Goal: Connect with others: Establish contact or relationships with other users

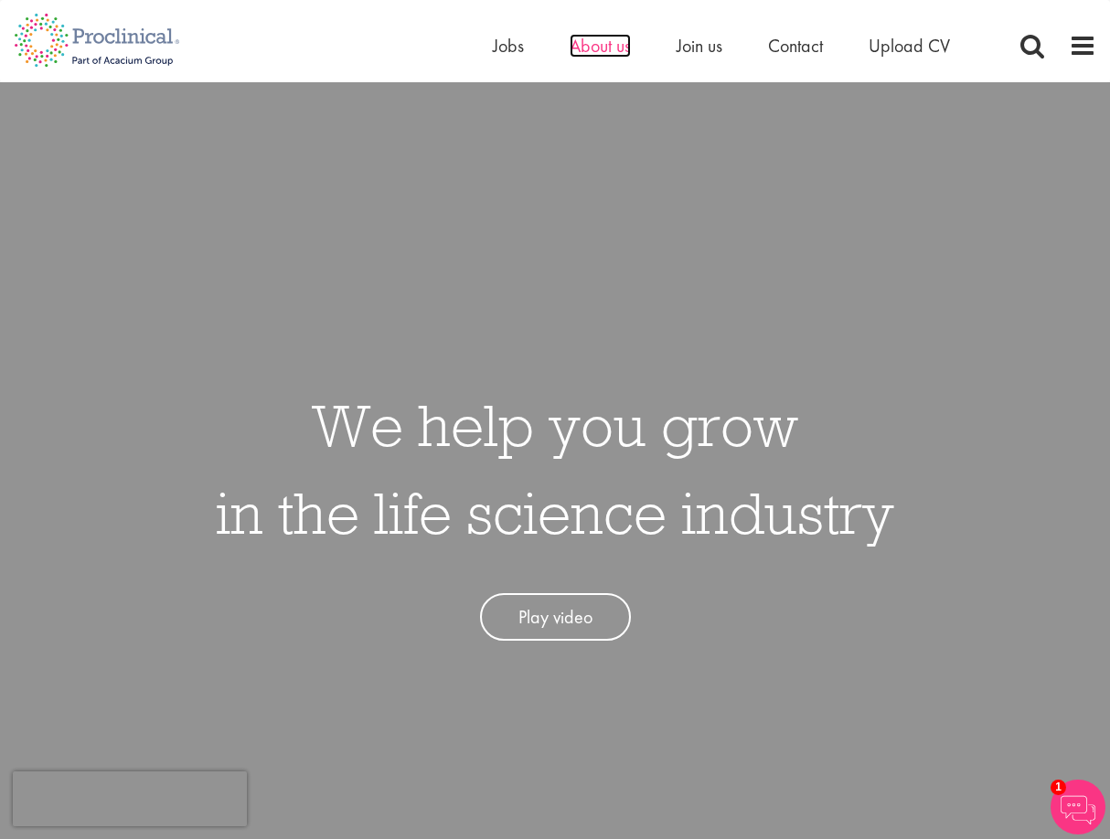
click at [603, 48] on span "About us" at bounding box center [600, 46] width 61 height 24
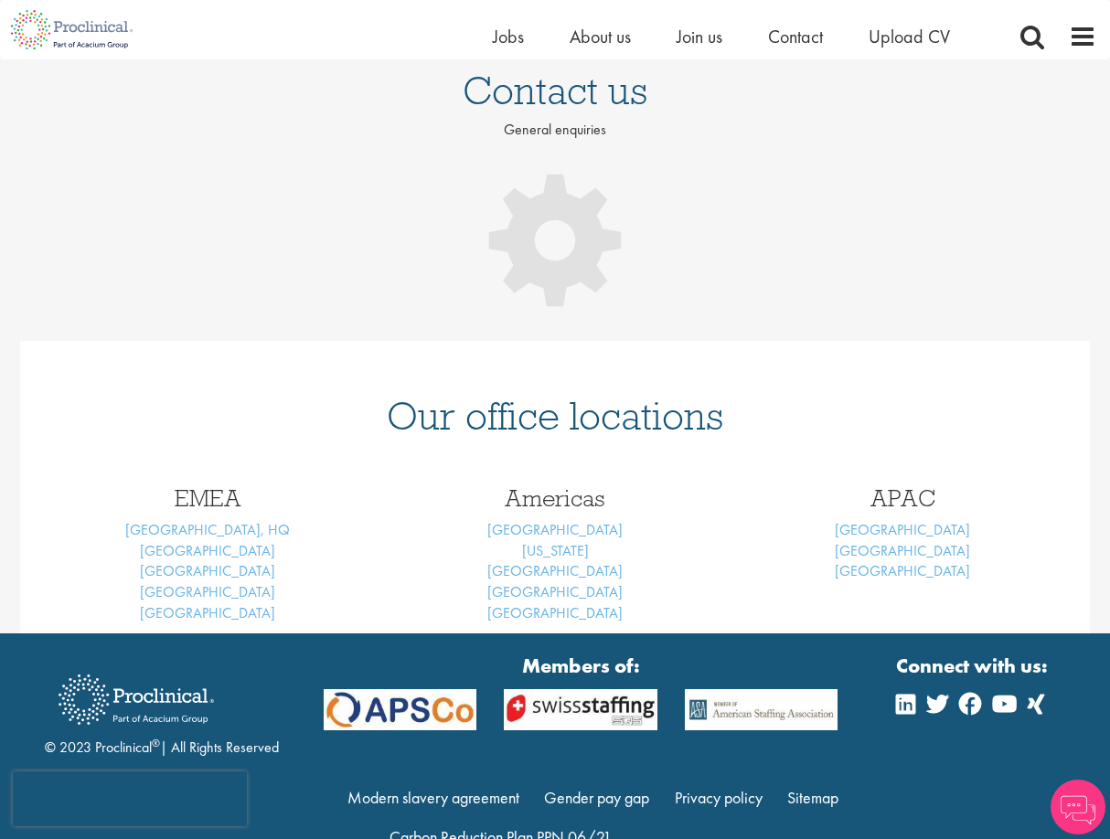
scroll to position [183, 0]
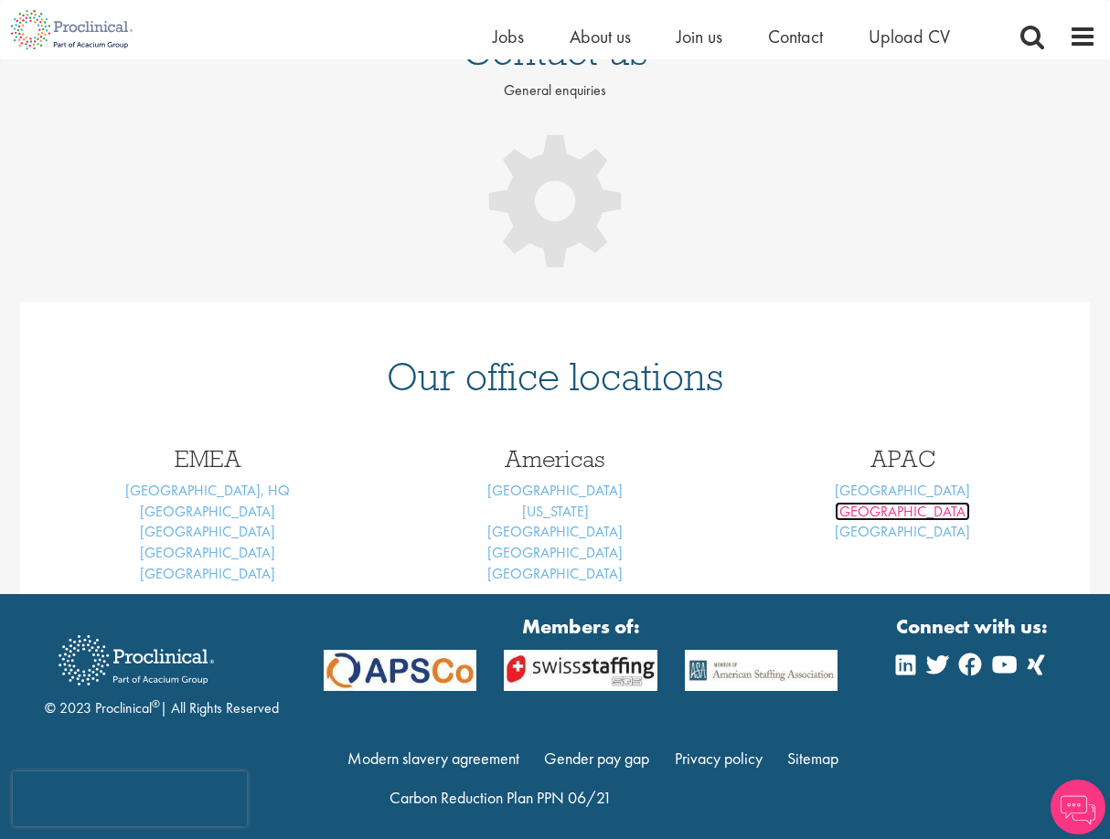
click at [887, 507] on link "[GEOGRAPHIC_DATA]" at bounding box center [902, 511] width 135 height 19
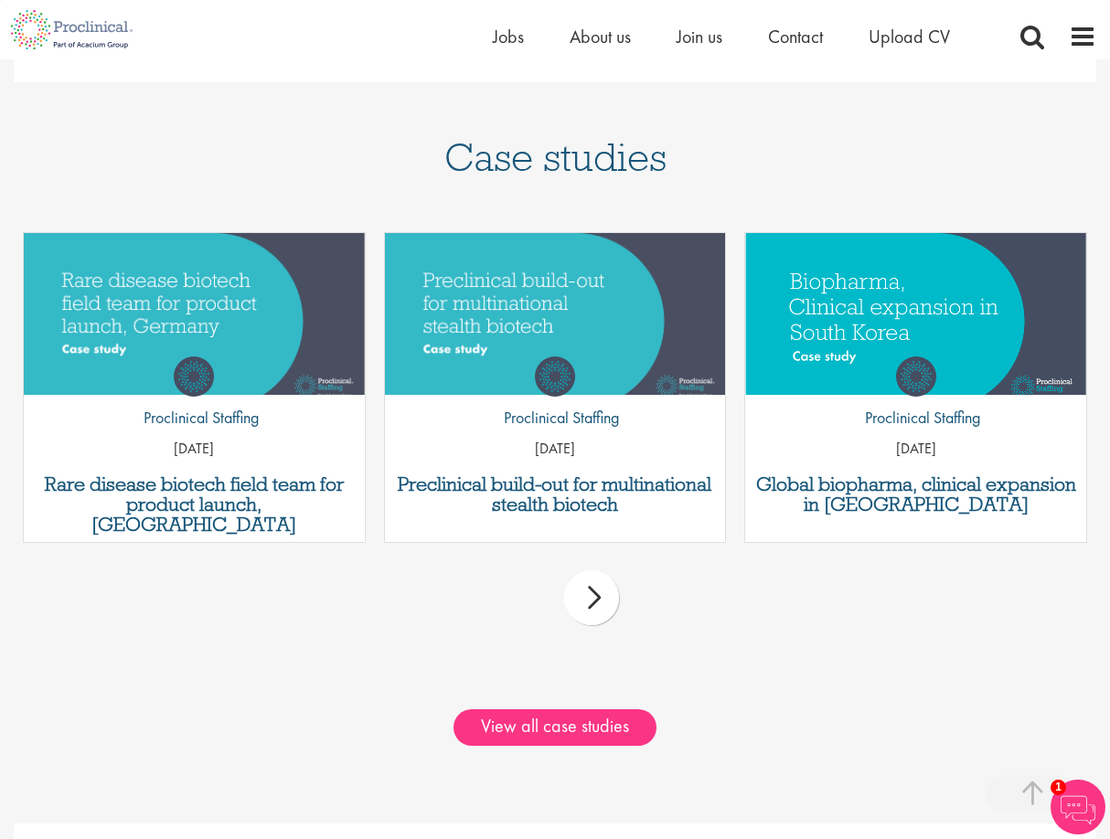
scroll to position [1463, 0]
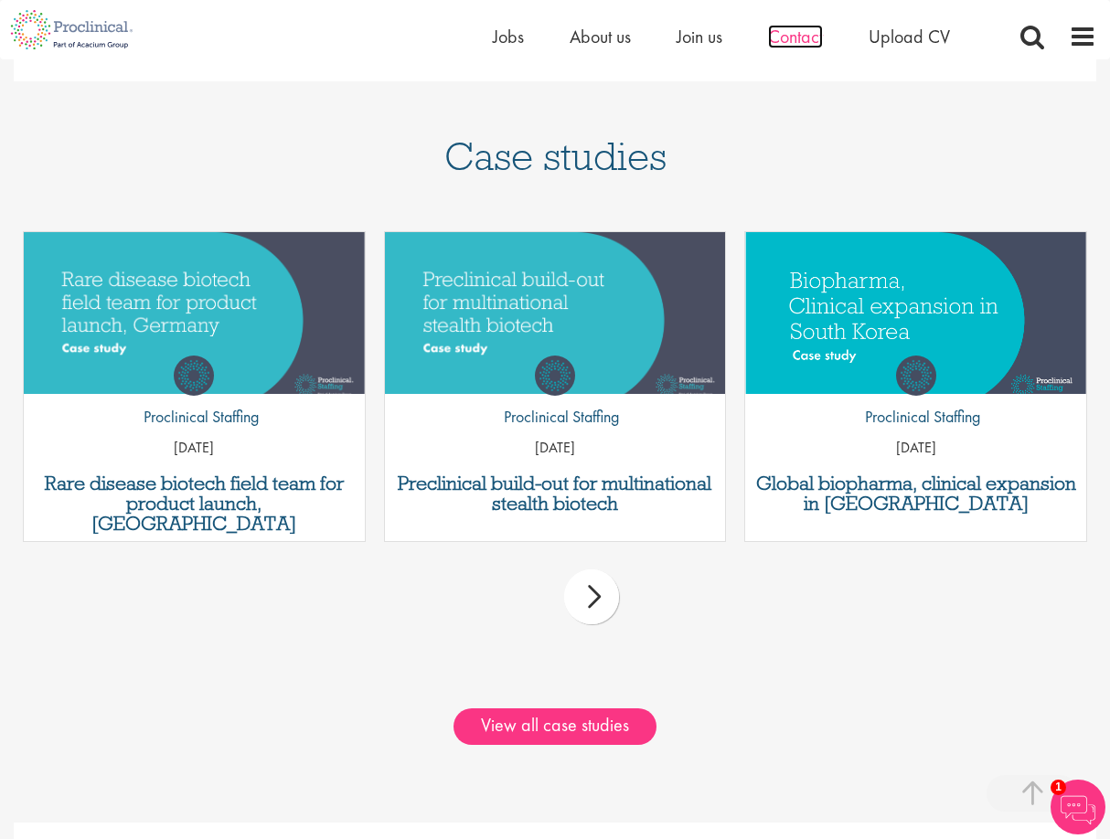
click at [806, 30] on span "Contact" at bounding box center [795, 37] width 55 height 24
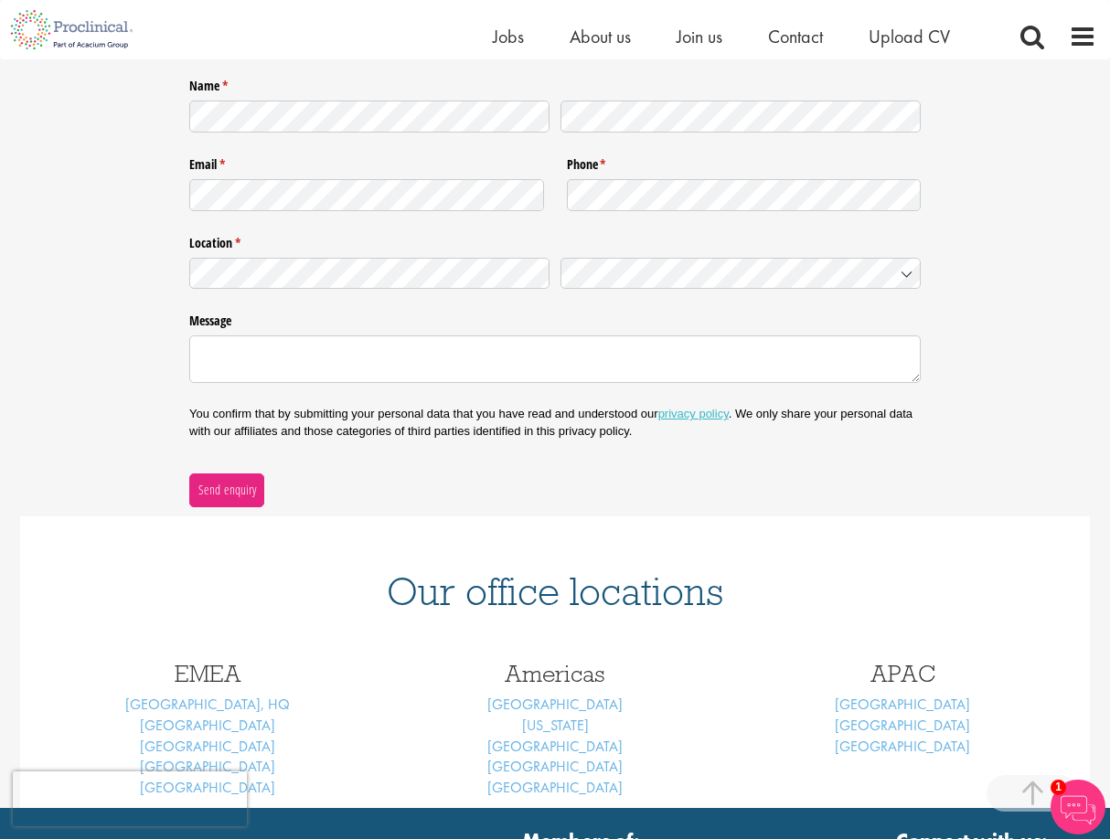
scroll to position [91, 0]
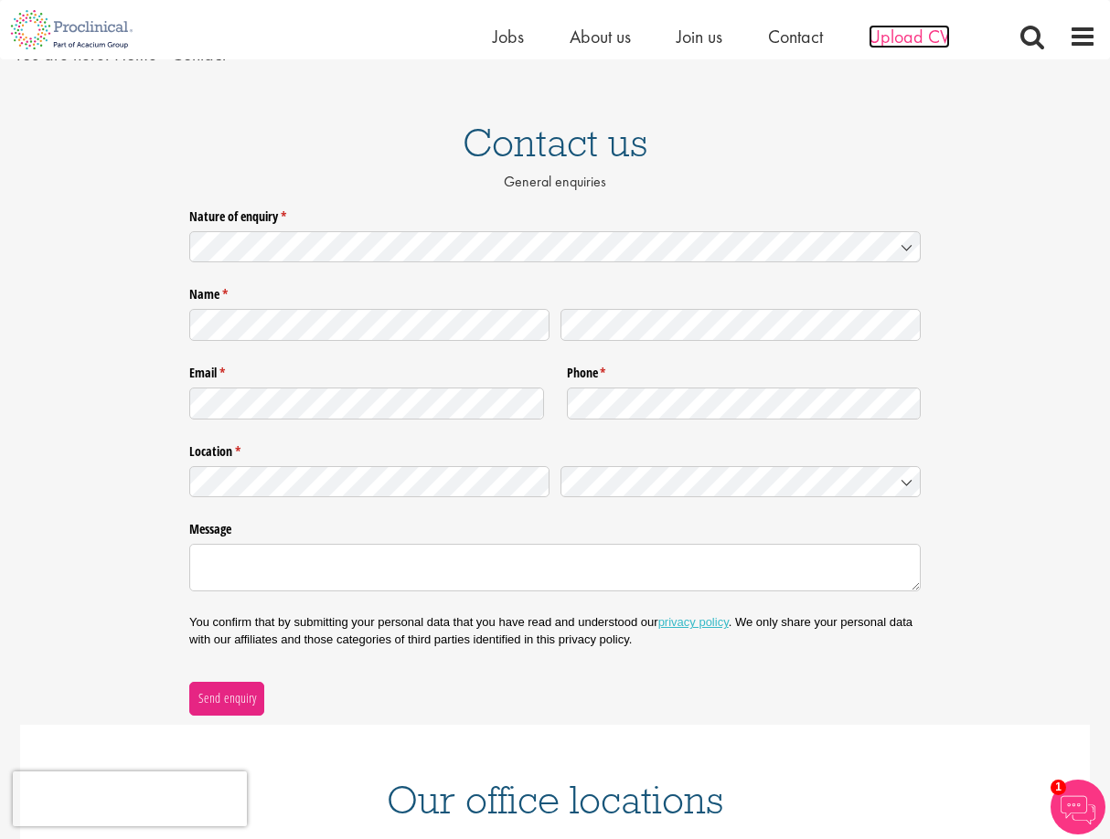
click at [887, 42] on span "Upload CV" at bounding box center [909, 37] width 81 height 24
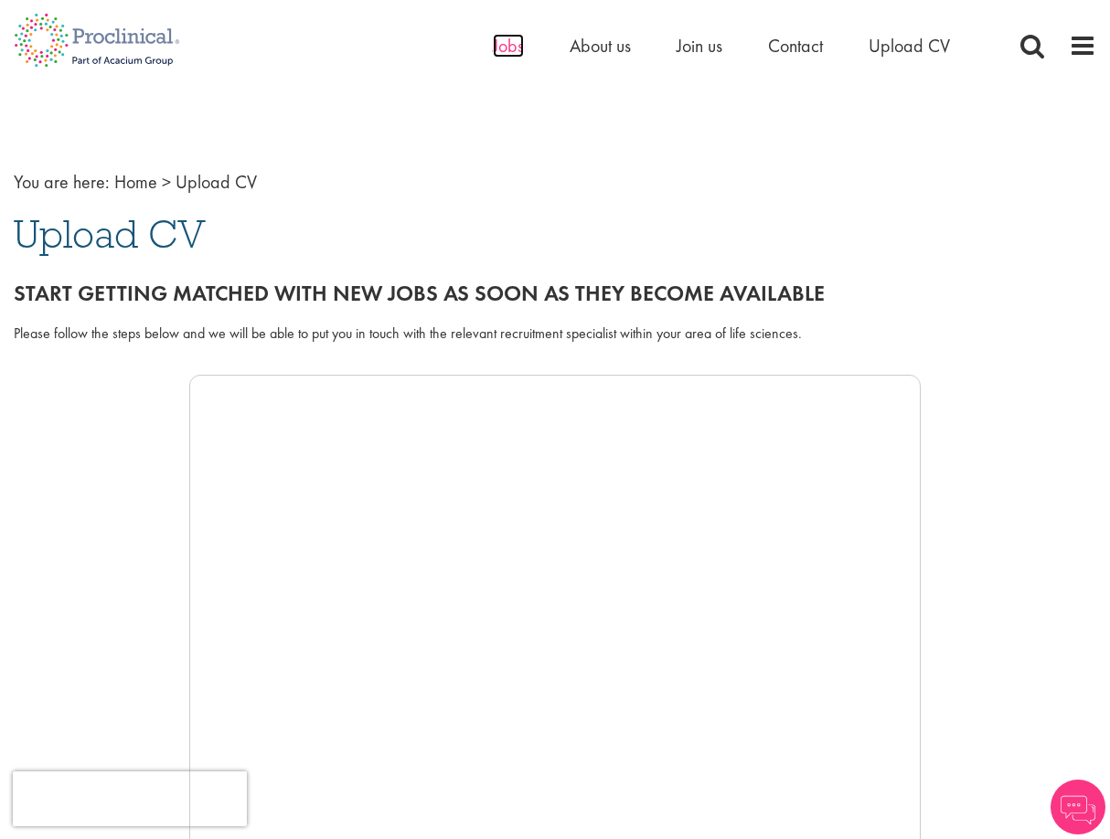
click at [517, 47] on span "Jobs" at bounding box center [508, 46] width 31 height 24
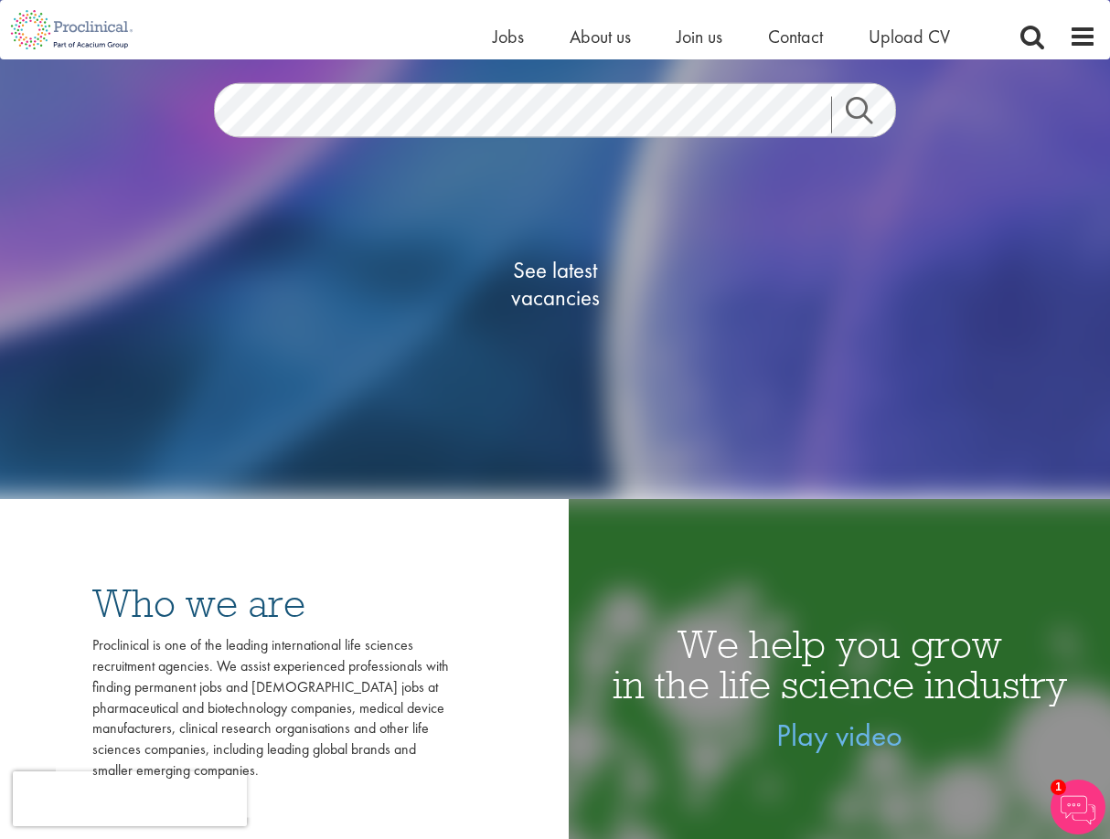
scroll to position [274, 0]
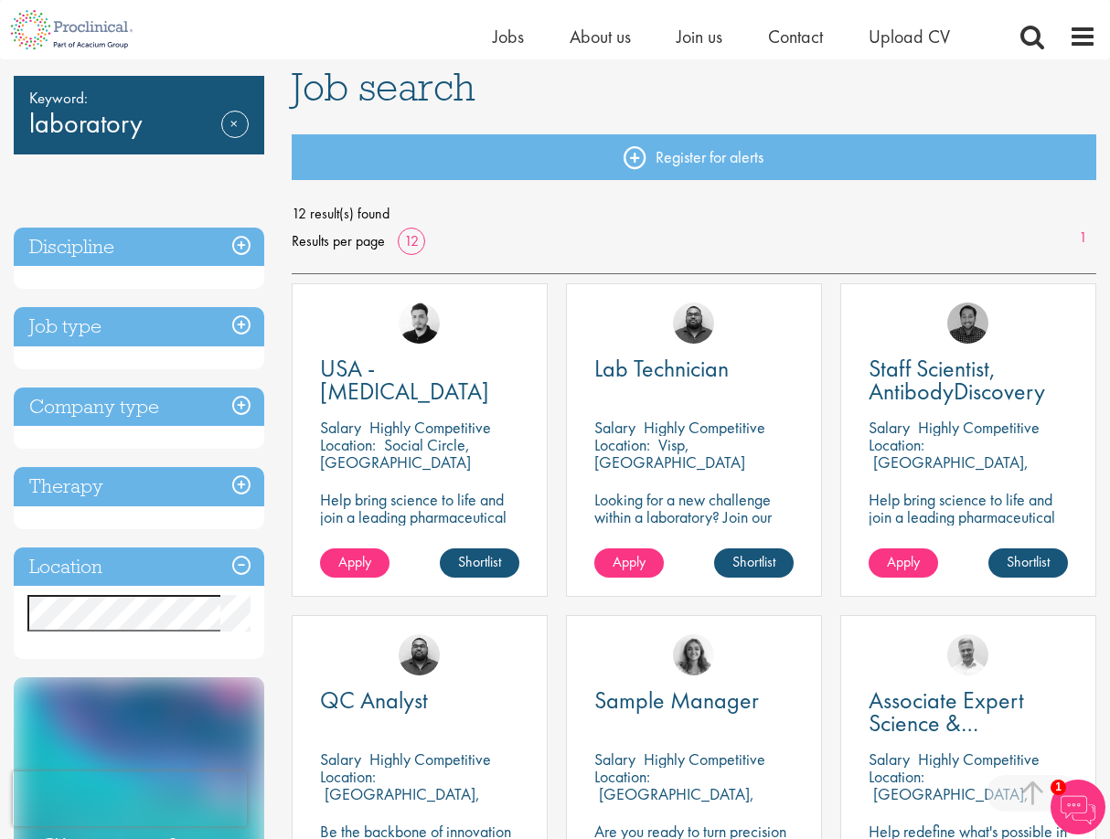
scroll to position [91, 0]
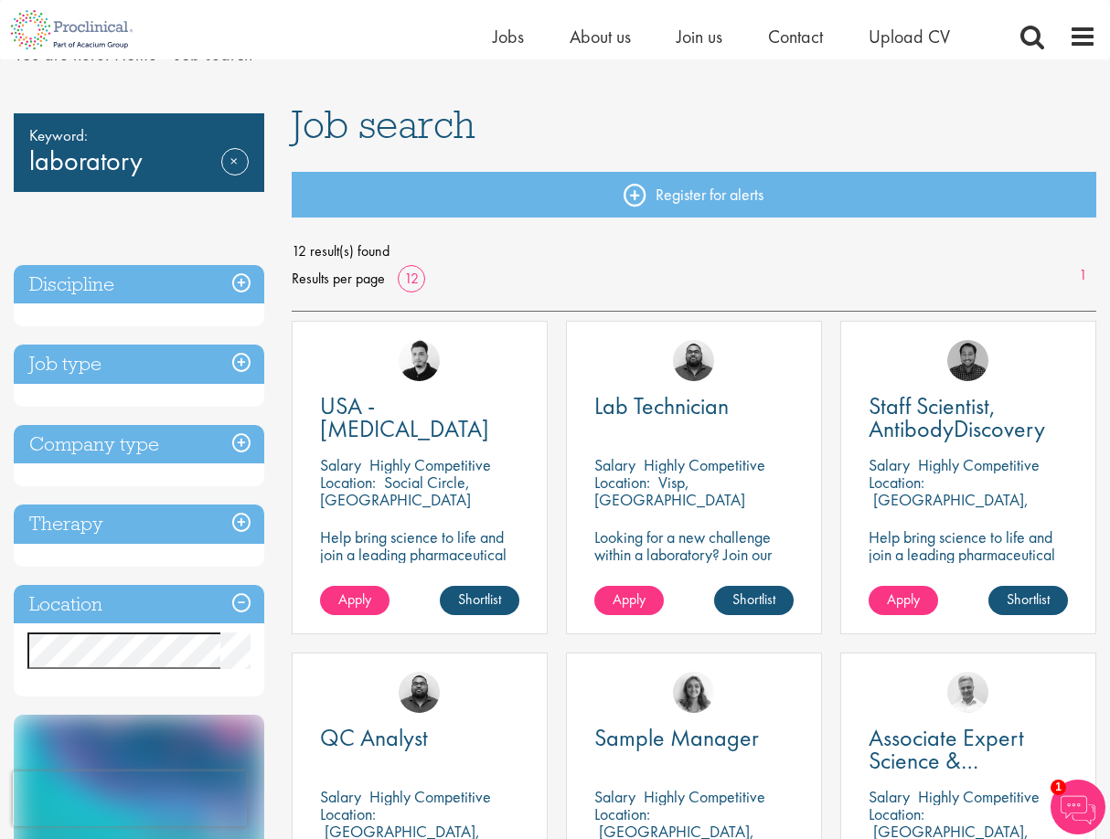
click at [155, 605] on h3 "Location" at bounding box center [139, 604] width 251 height 39
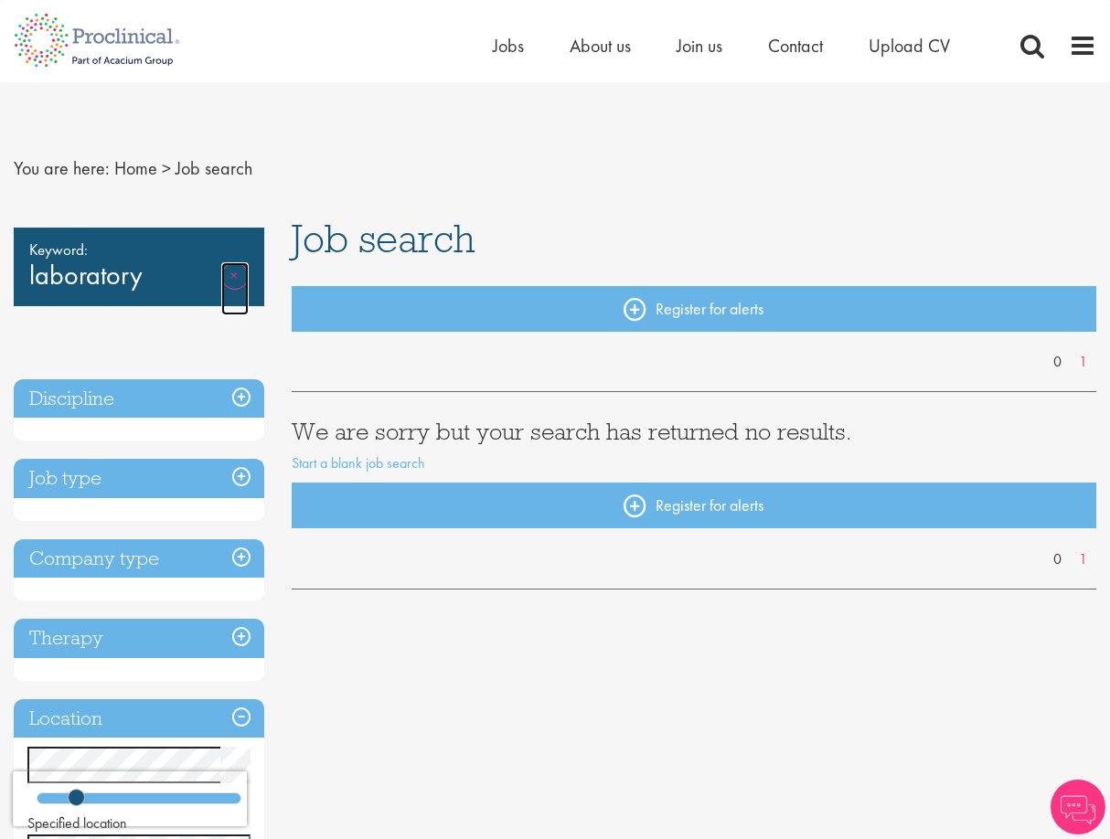
click at [230, 272] on link "Remove" at bounding box center [234, 288] width 27 height 53
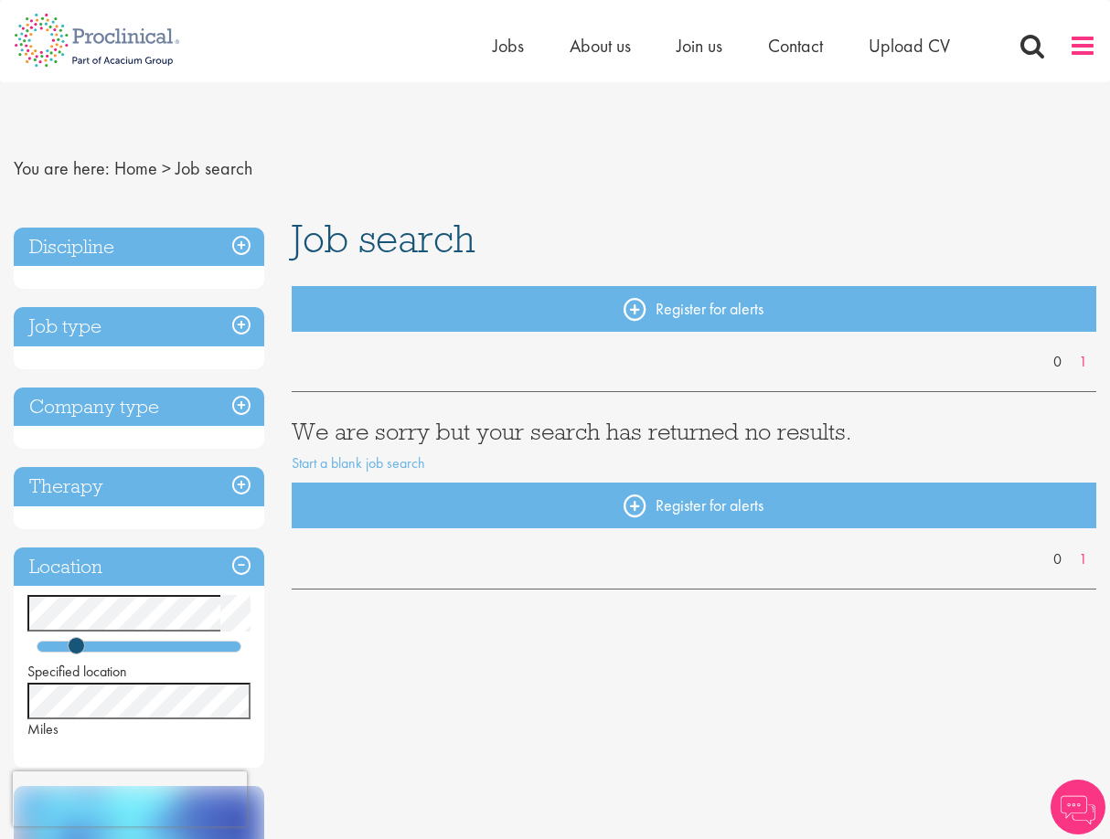
click at [1070, 39] on span at bounding box center [1082, 45] width 27 height 27
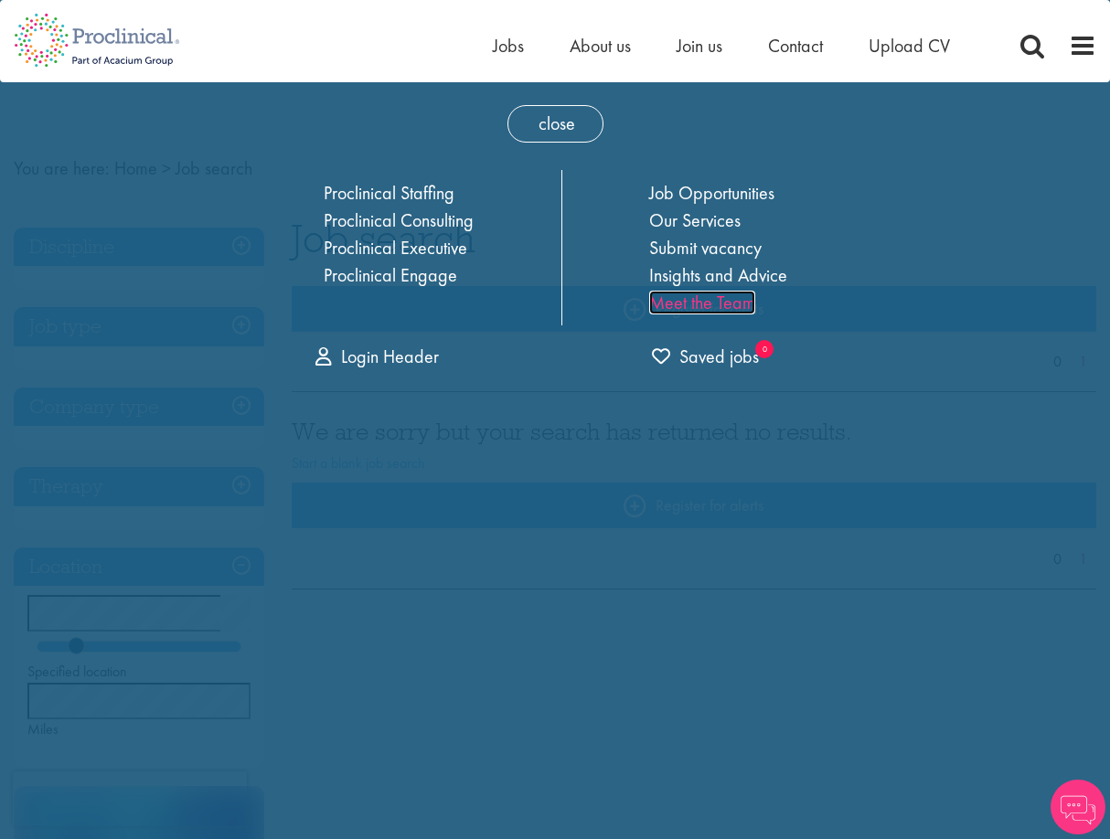
click at [704, 307] on link "Meet the Team" at bounding box center [702, 303] width 106 height 24
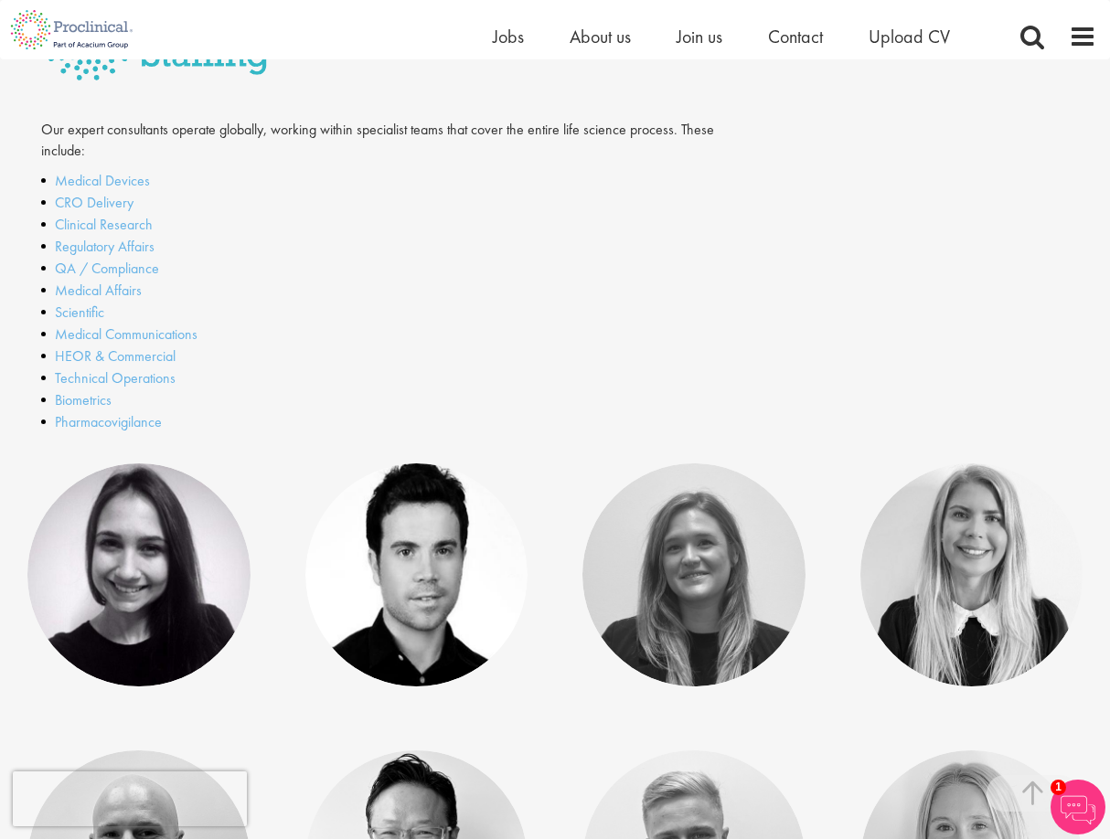
scroll to position [457, 0]
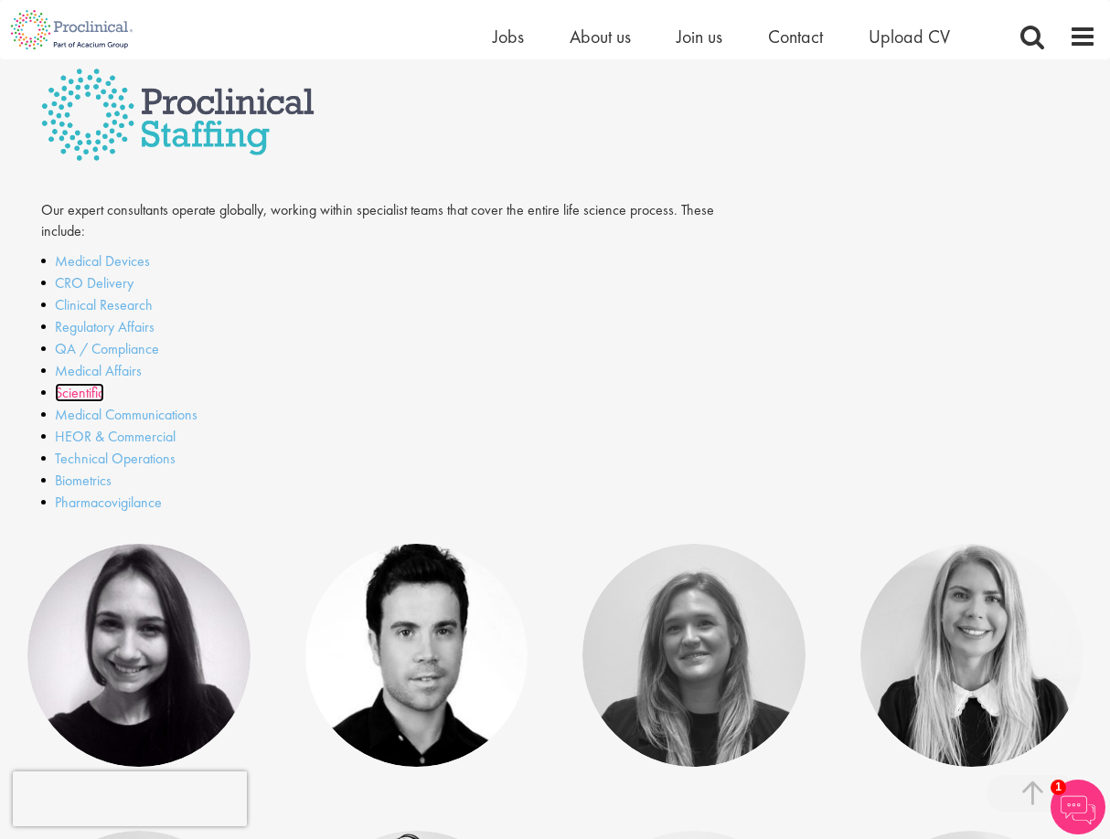
click at [80, 392] on link "Scientific" at bounding box center [79, 392] width 49 height 19
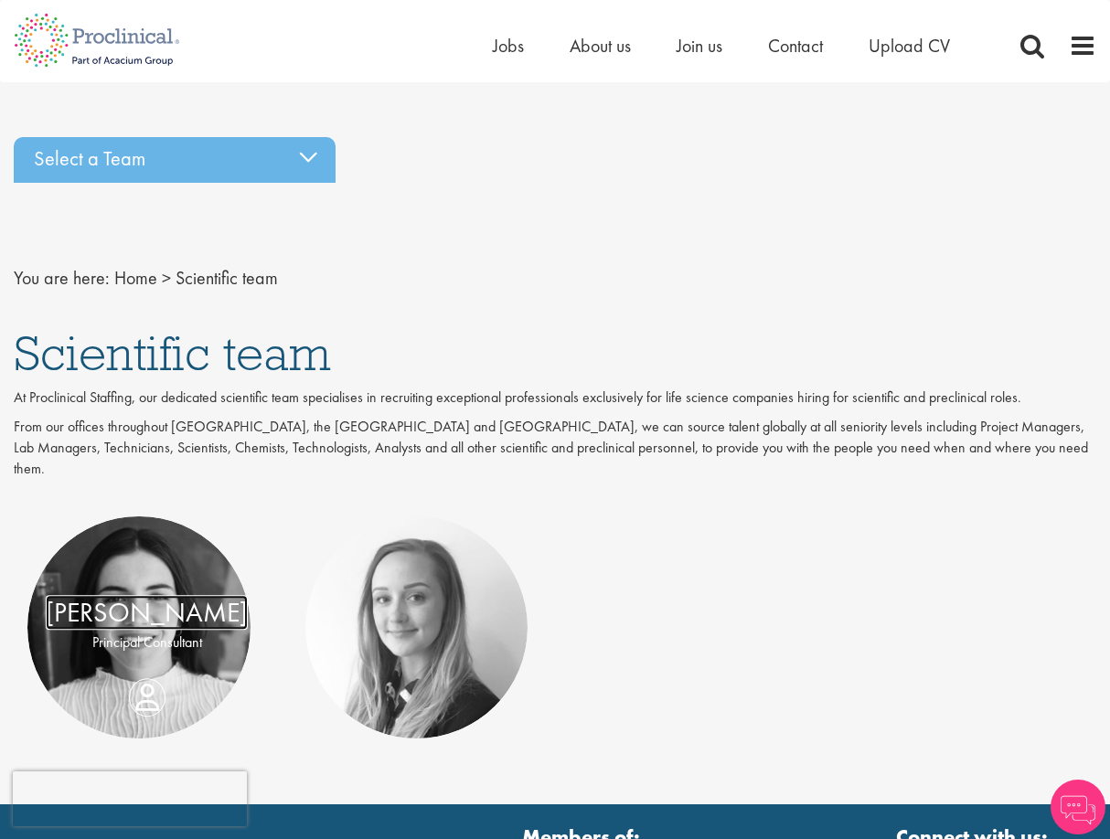
click at [128, 596] on link "[PERSON_NAME]" at bounding box center [147, 612] width 202 height 35
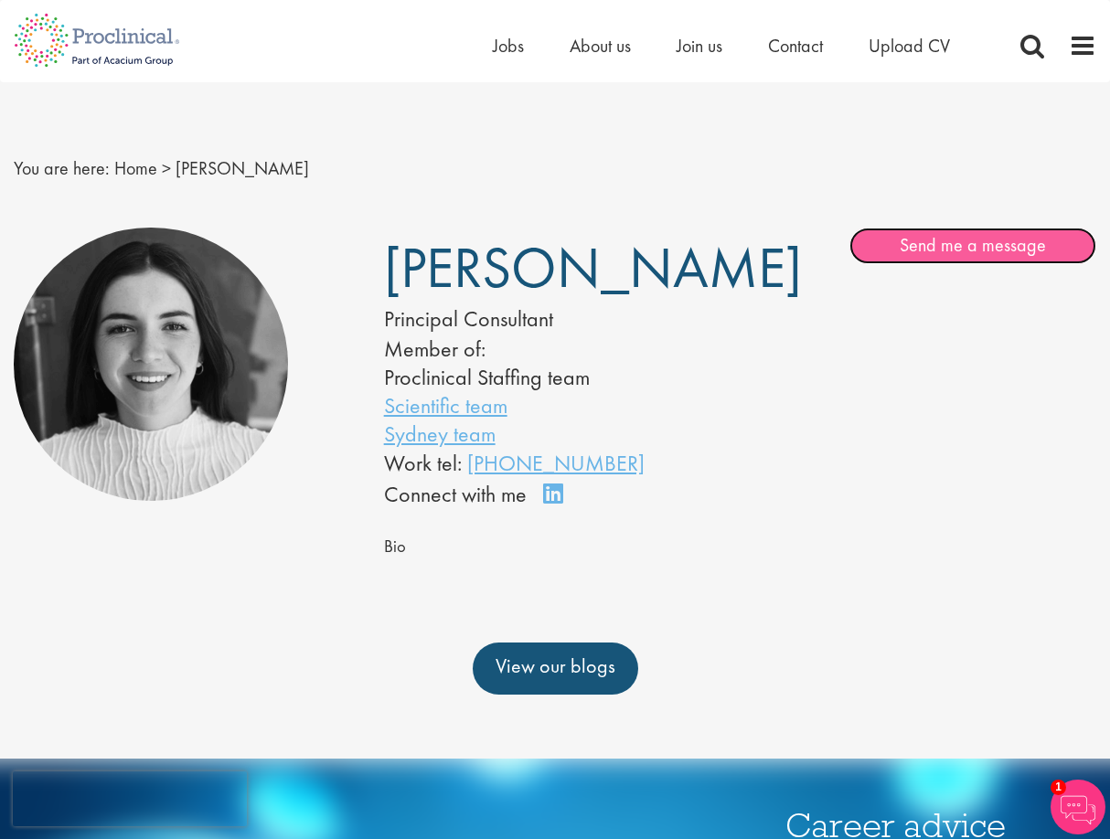
click at [1009, 248] on link "Send me a message" at bounding box center [972, 246] width 247 height 37
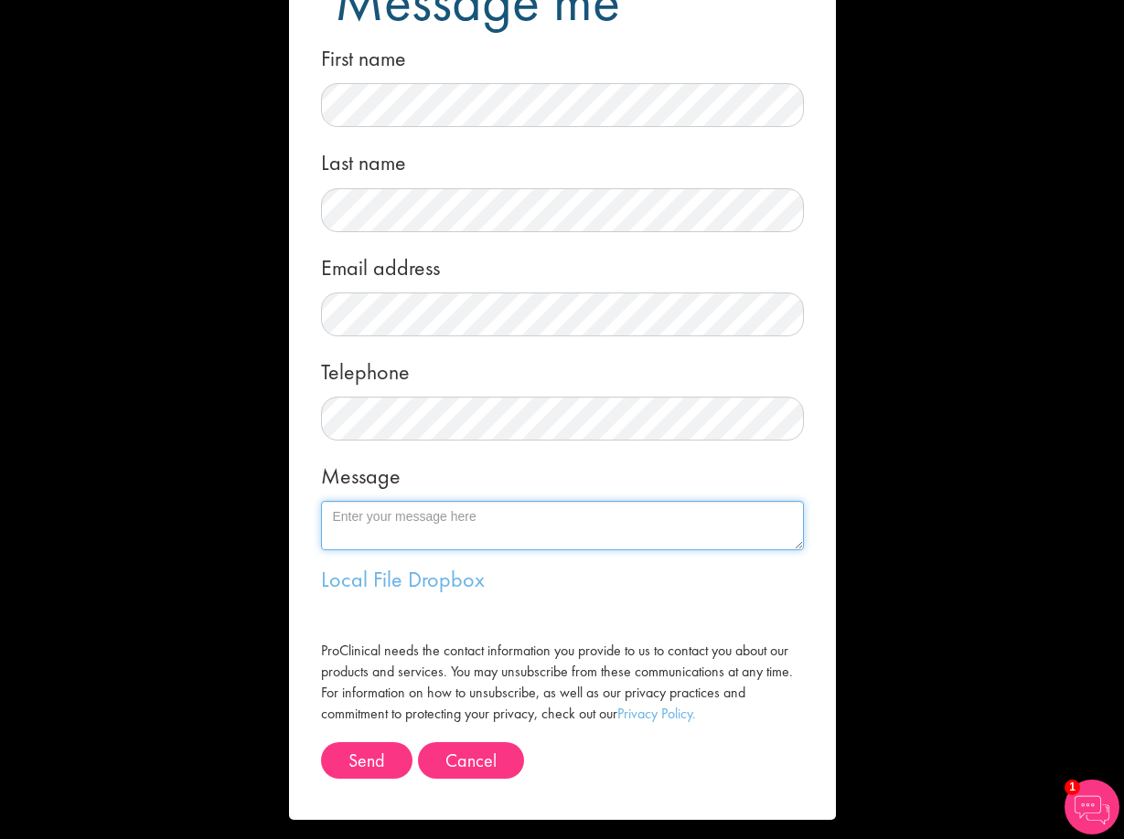
scroll to position [104, 0]
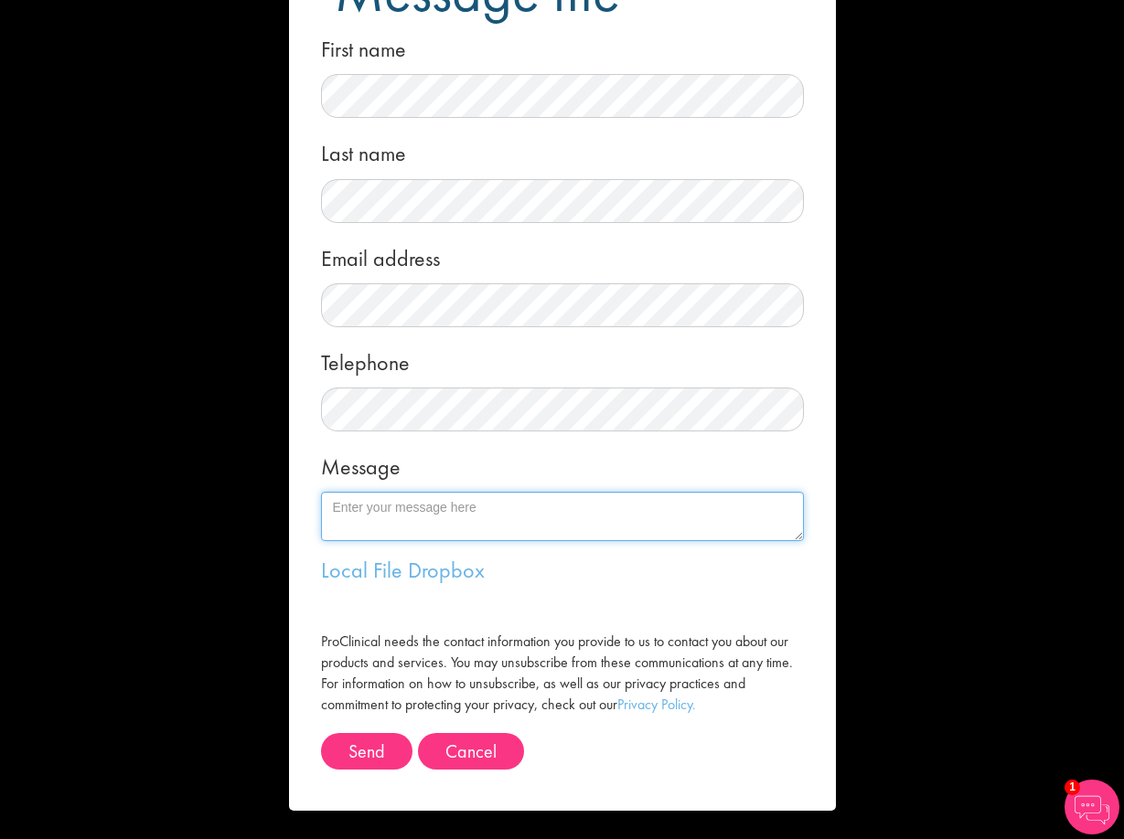
click at [429, 513] on textarea "Message" at bounding box center [562, 516] width 483 height 49
paste textarea "My name is Luke Bricklebank, and I’m reaching out to express my keen interest i…"
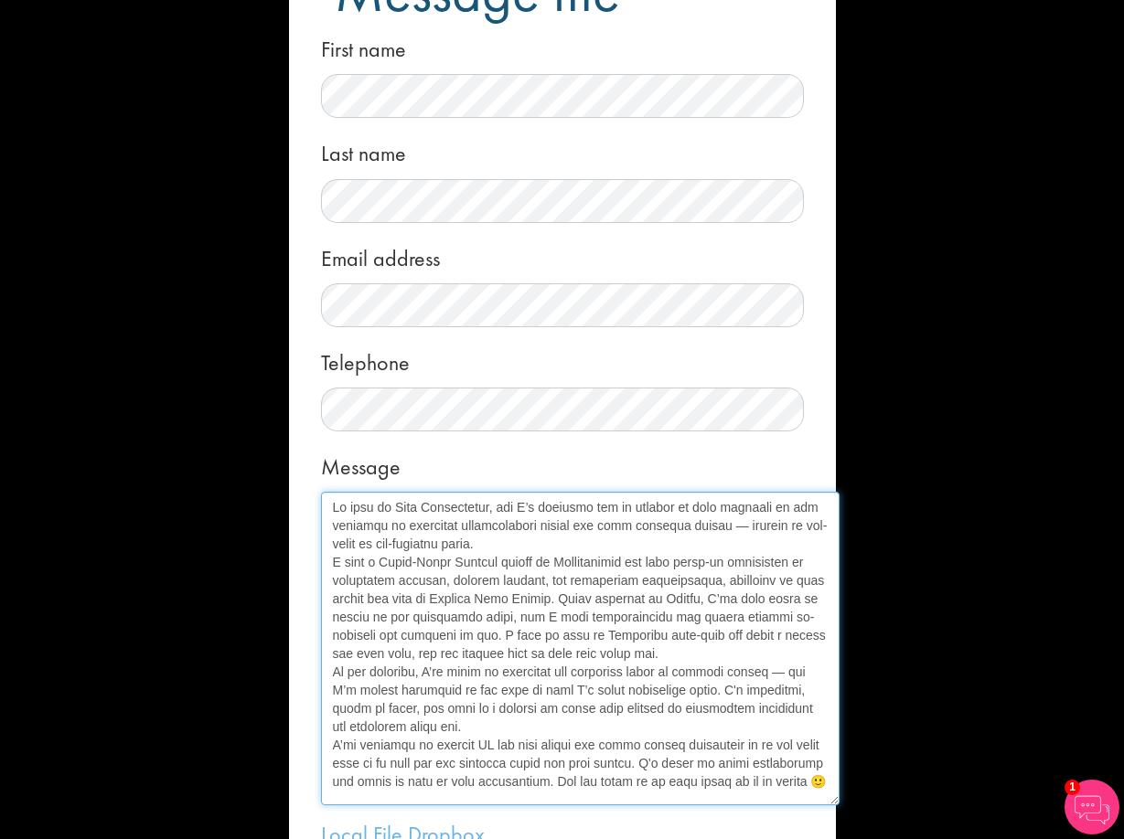
scroll to position [0, 0]
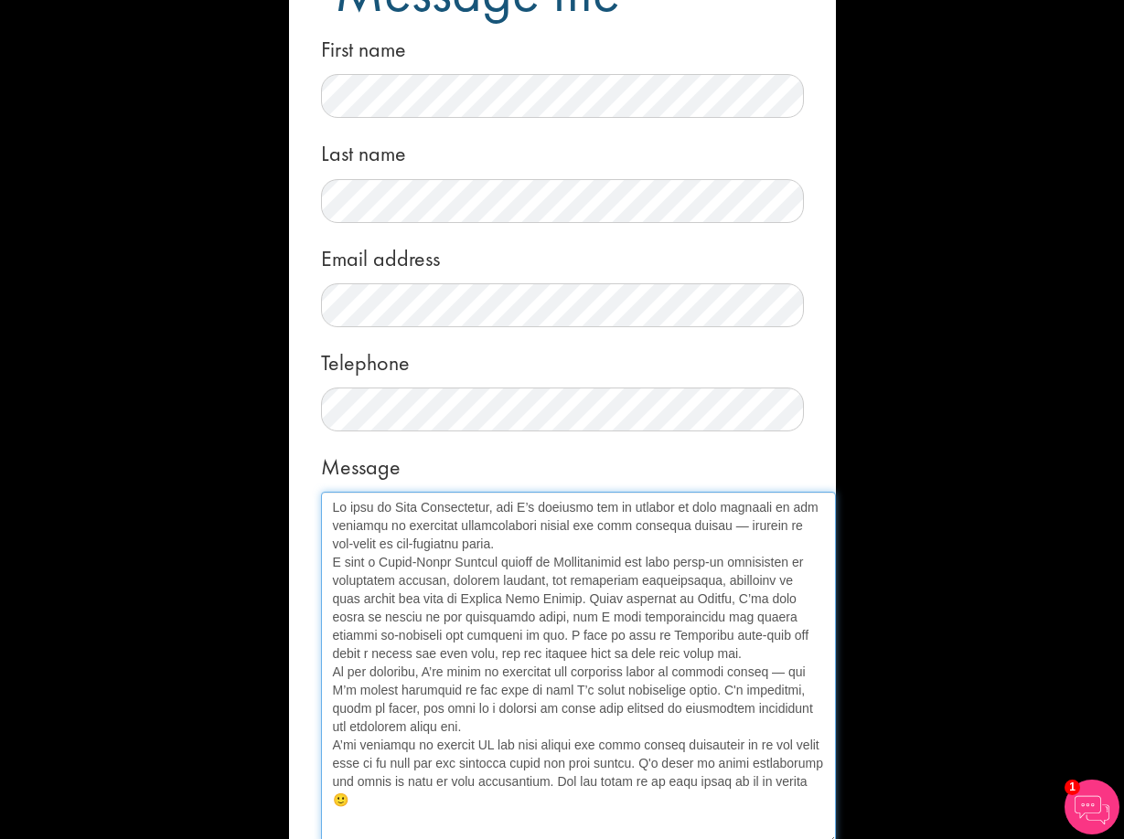
drag, startPoint x: 785, startPoint y: 534, endPoint x: 817, endPoint y: 838, distance: 306.2
click at [817, 838] on textarea "Message" at bounding box center [578, 669] width 515 height 354
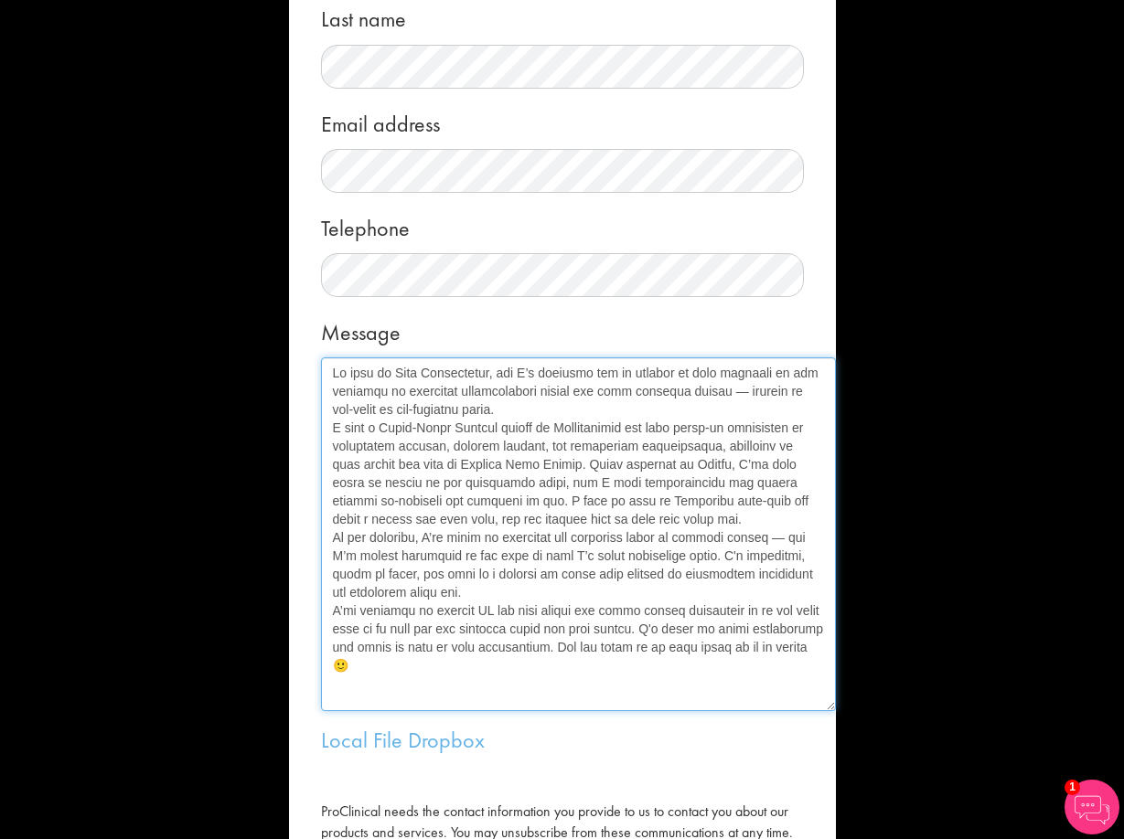
scroll to position [287, 0]
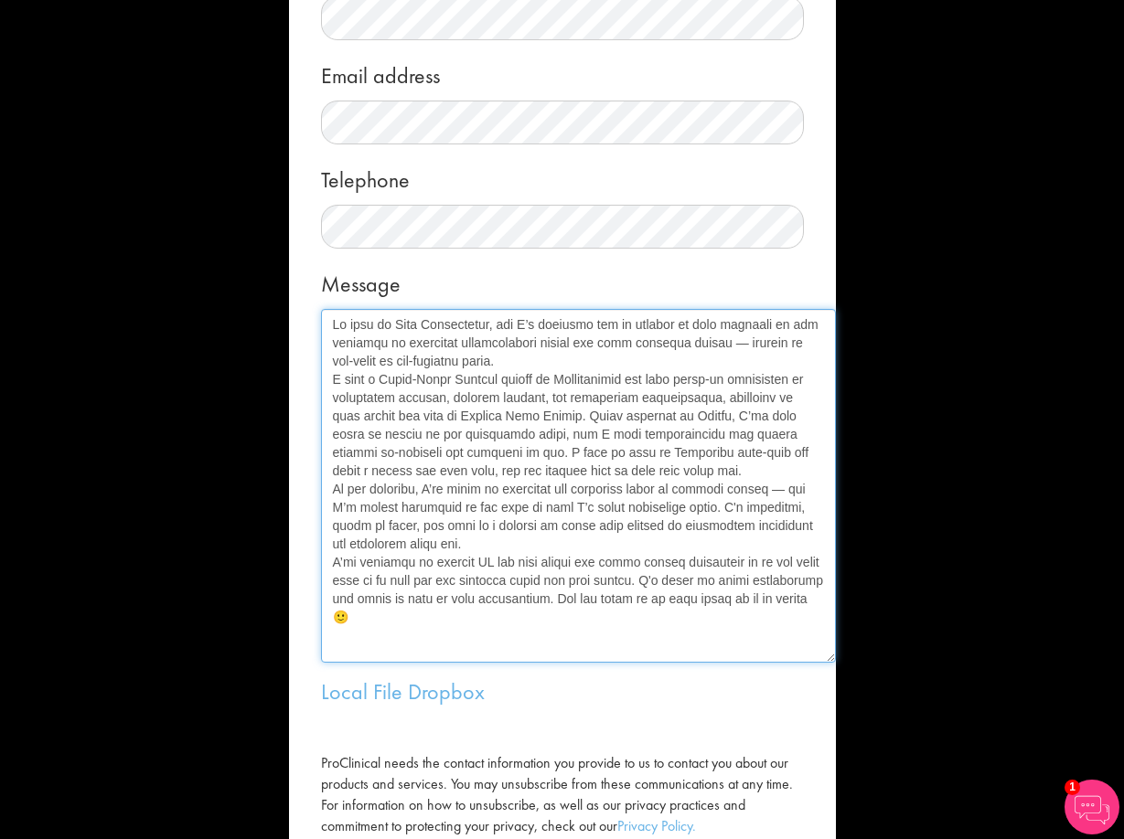
click at [325, 377] on textarea "Message" at bounding box center [578, 486] width 515 height 354
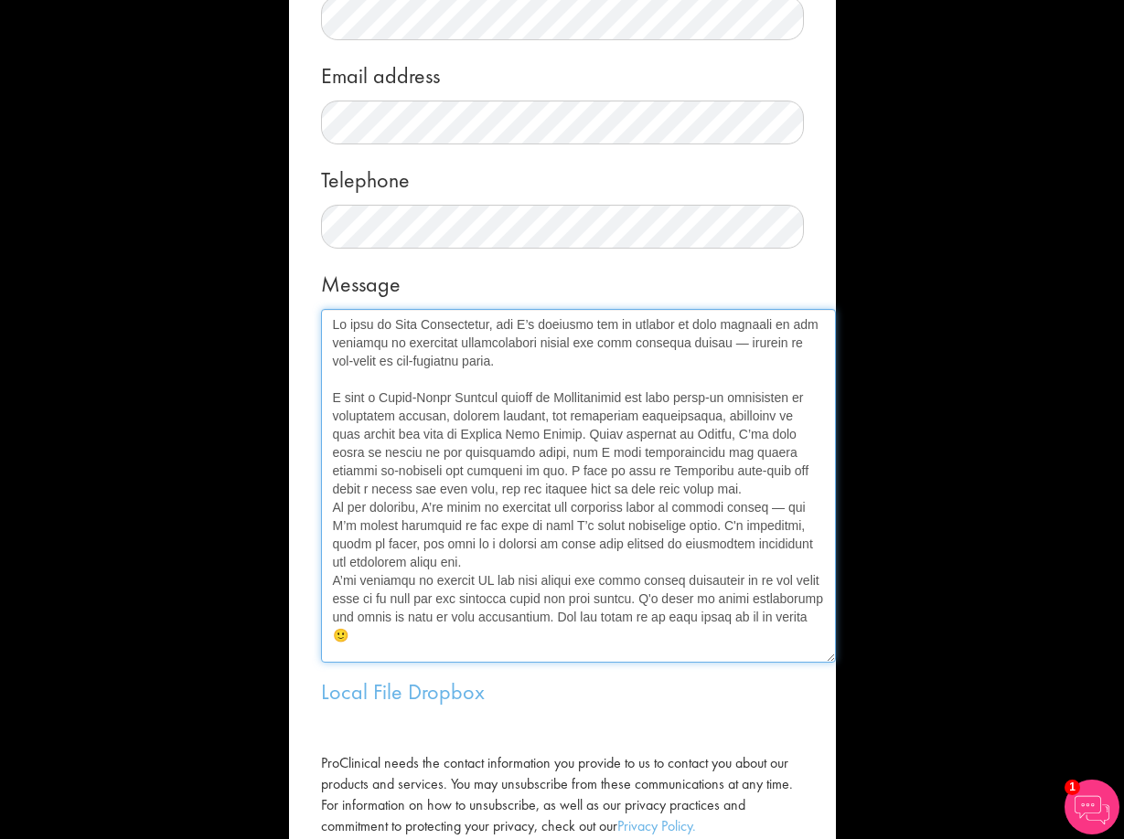
click at [324, 508] on textarea "Message" at bounding box center [578, 486] width 515 height 354
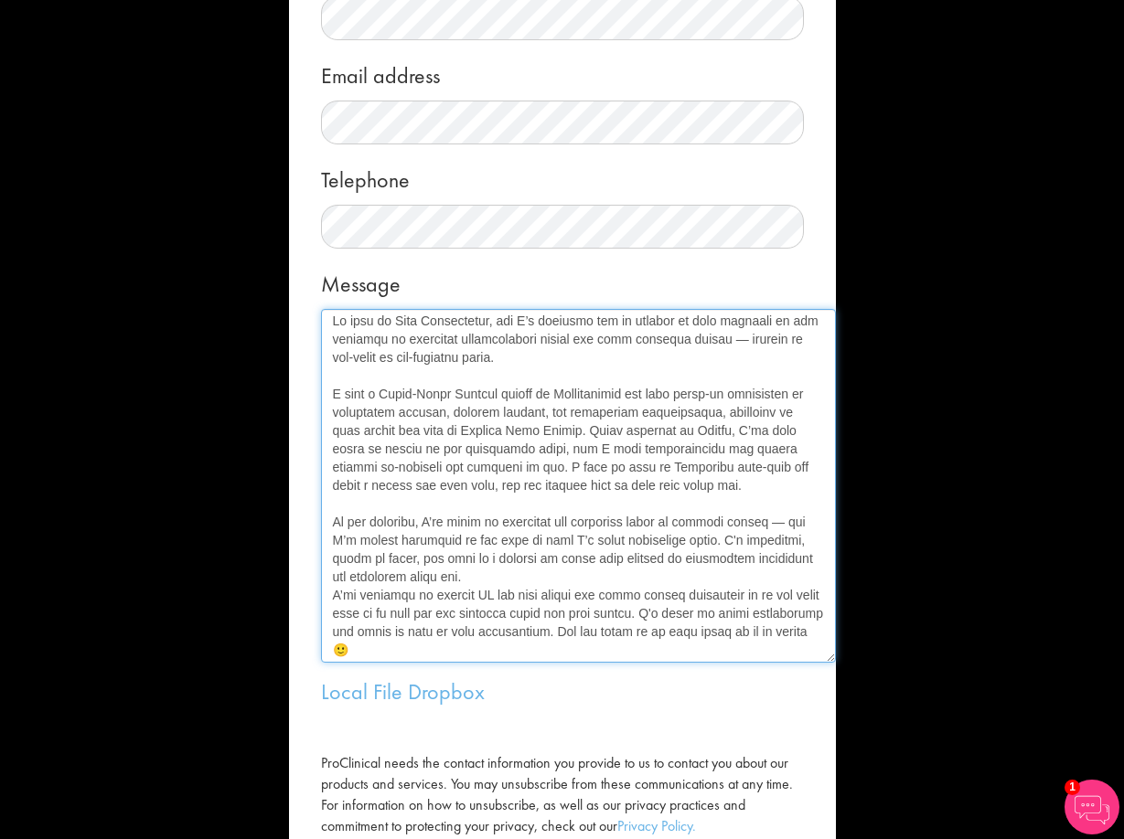
scroll to position [6, 0]
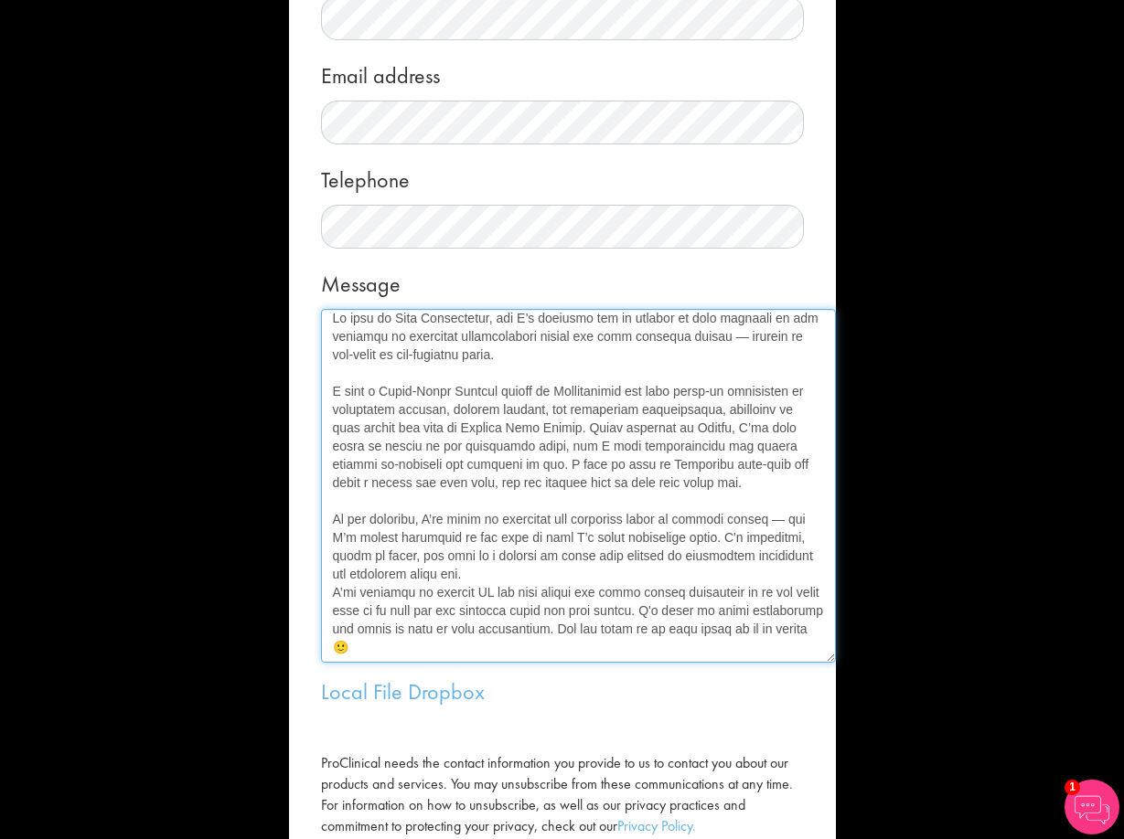
click at [325, 590] on textarea "Message" at bounding box center [578, 486] width 515 height 354
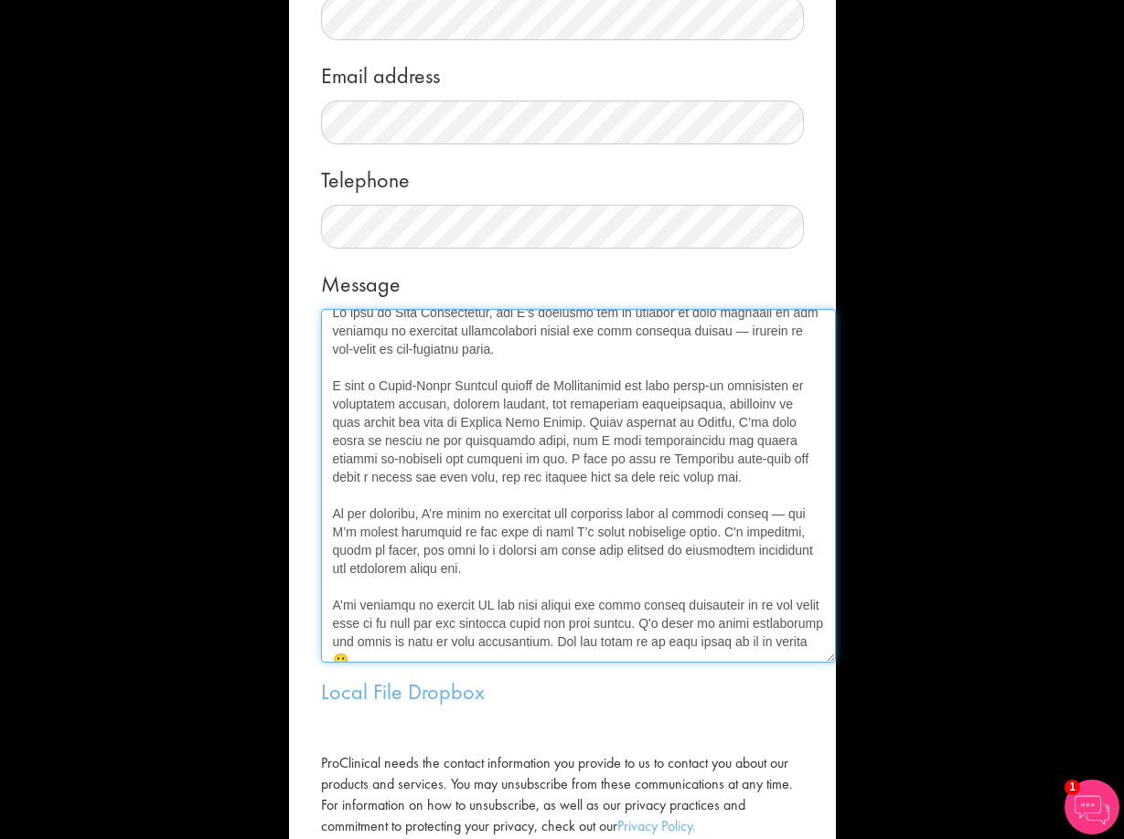
scroll to position [0, 0]
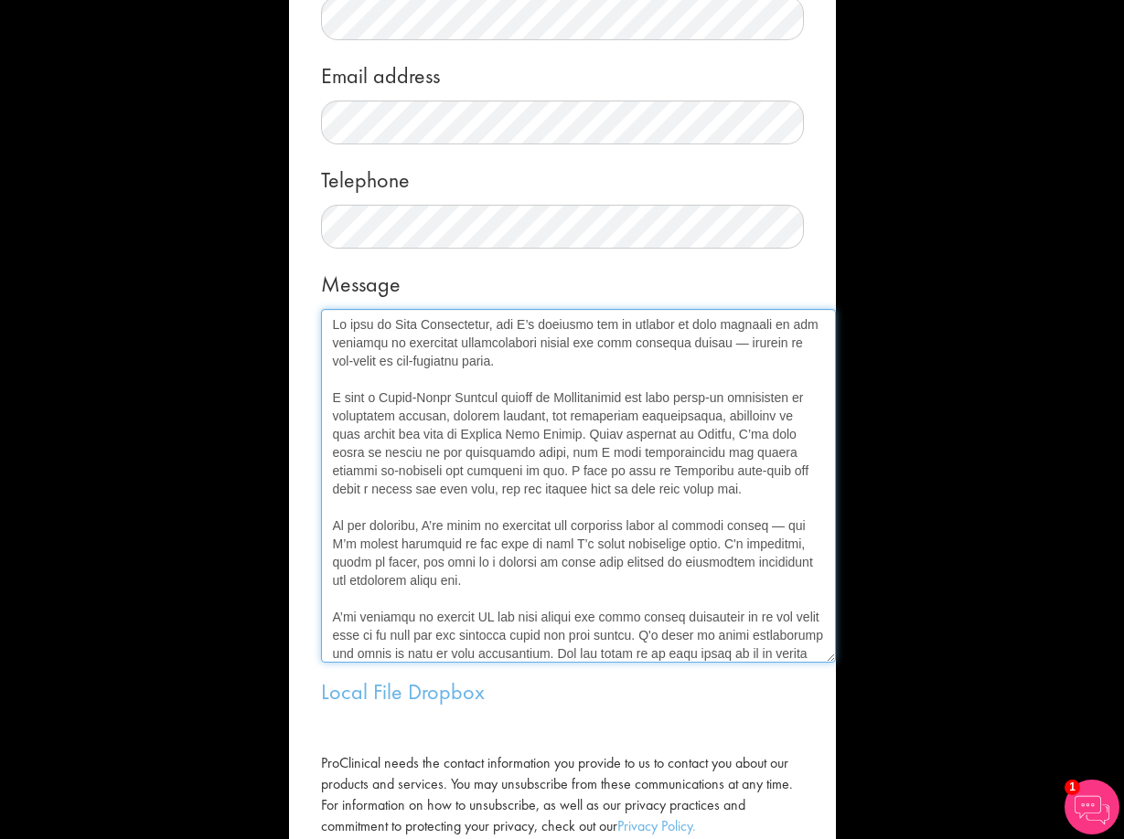
click at [324, 325] on textarea "Message" at bounding box center [578, 486] width 515 height 354
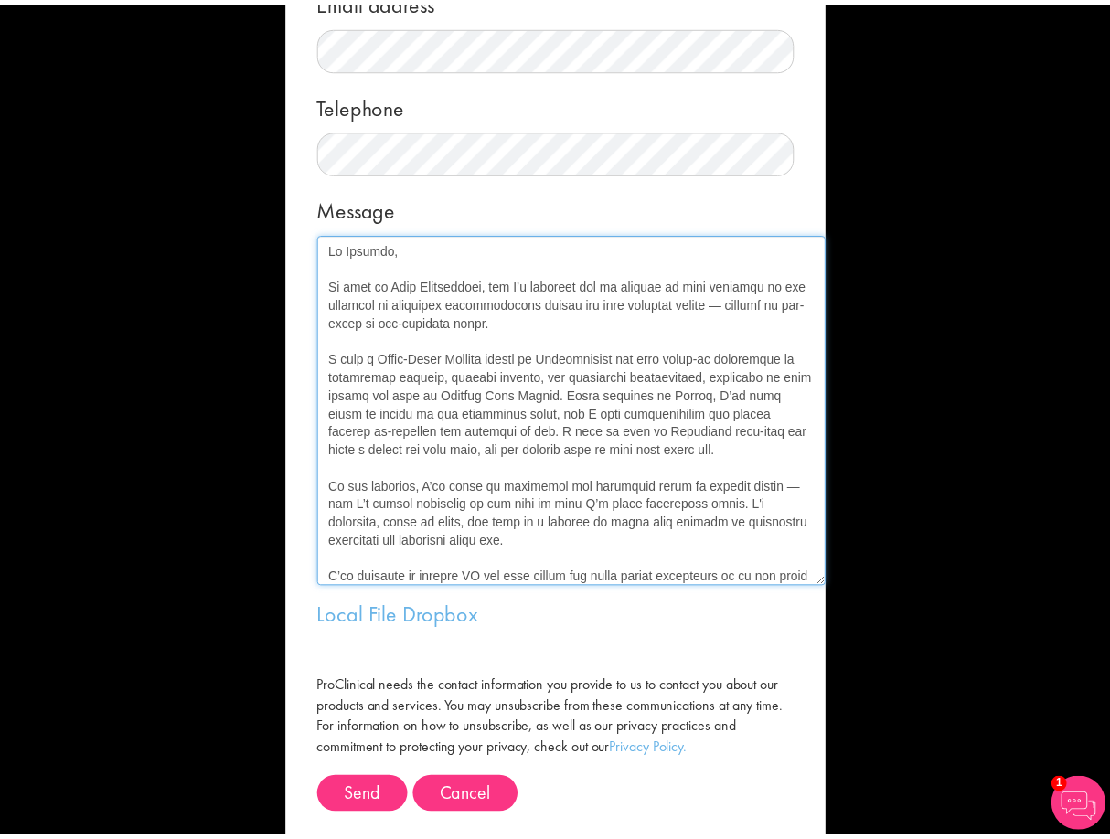
scroll to position [409, 0]
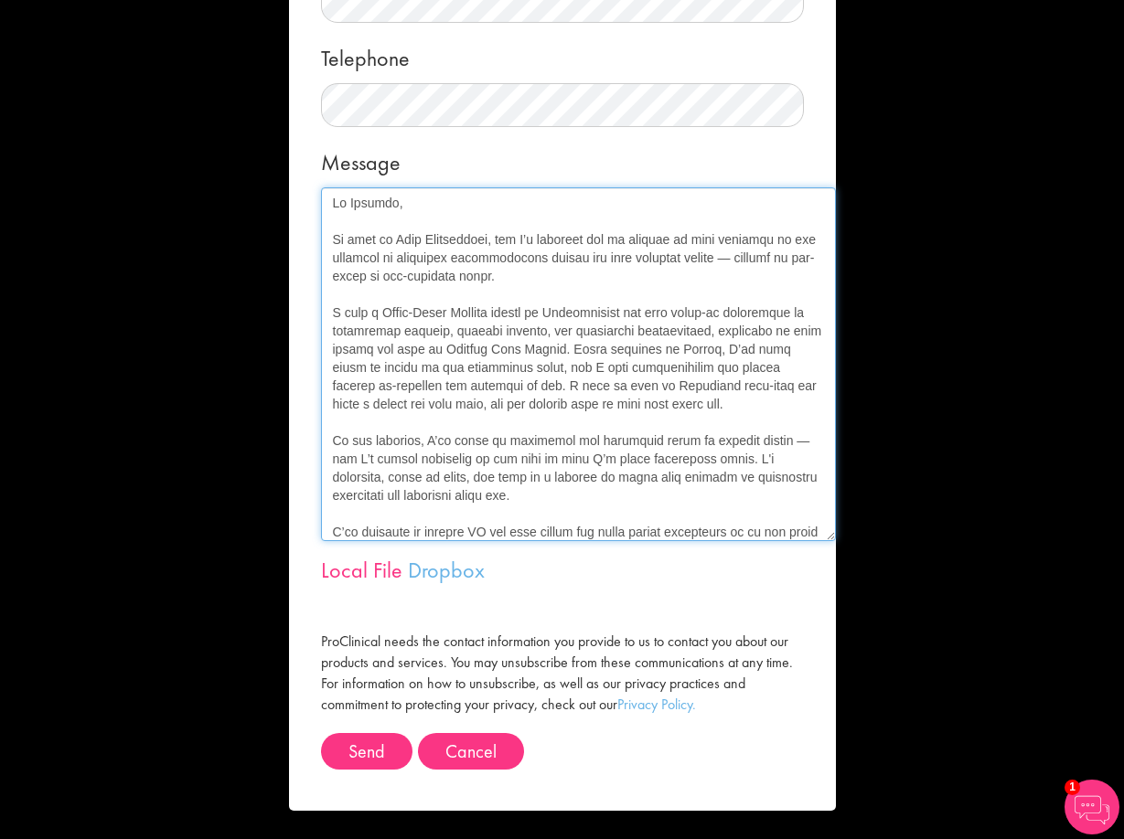
type textarea "Hi Aisling, My name is Luke Bricklebank, and I’m reaching out to express my kee…"
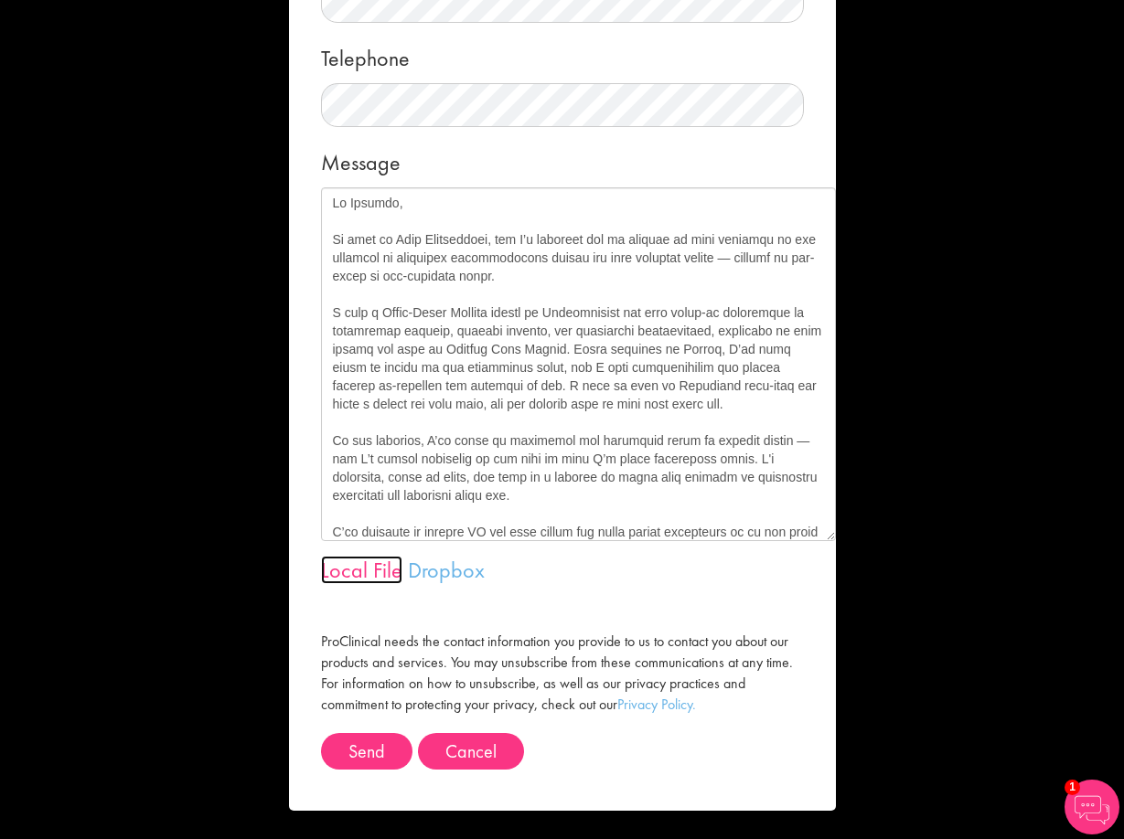
click at [353, 571] on link "Local File" at bounding box center [361, 570] width 81 height 28
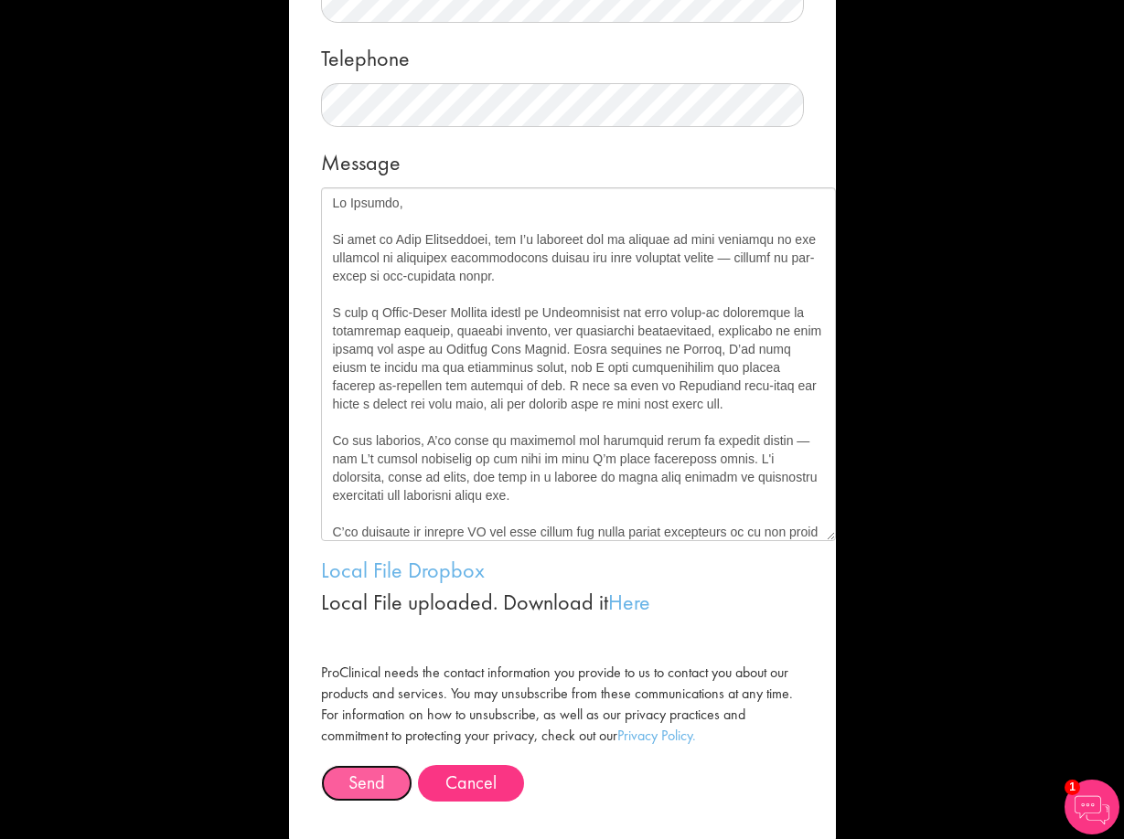
click at [377, 784] on button "Send" at bounding box center [366, 783] width 91 height 37
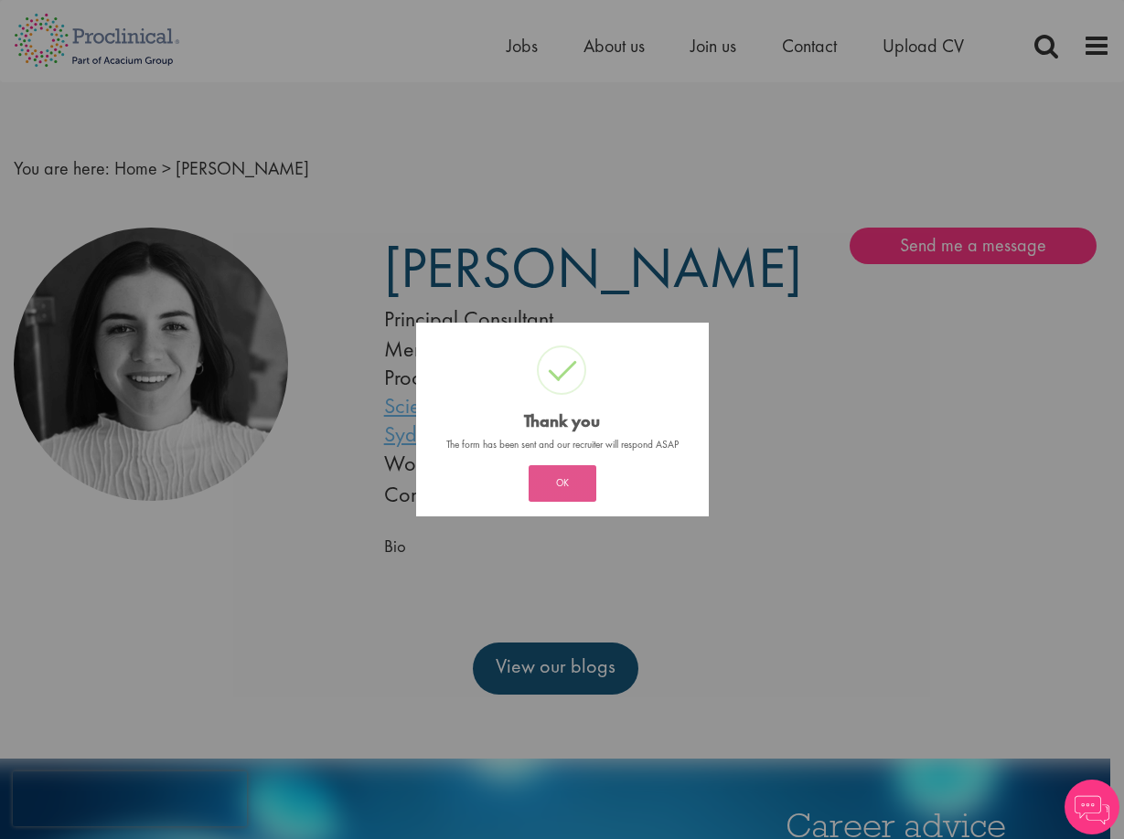
click at [574, 484] on button "OK" at bounding box center [563, 483] width 68 height 37
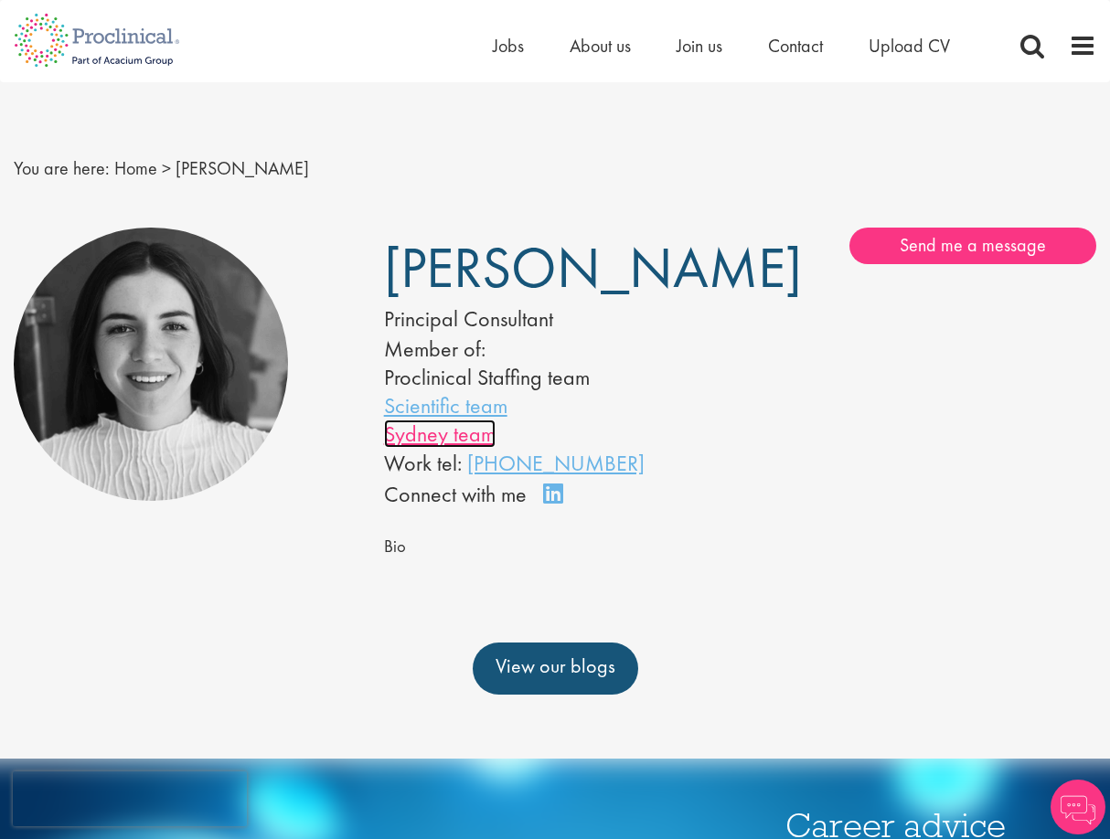
click at [453, 448] on link "Sydney team" at bounding box center [440, 434] width 112 height 28
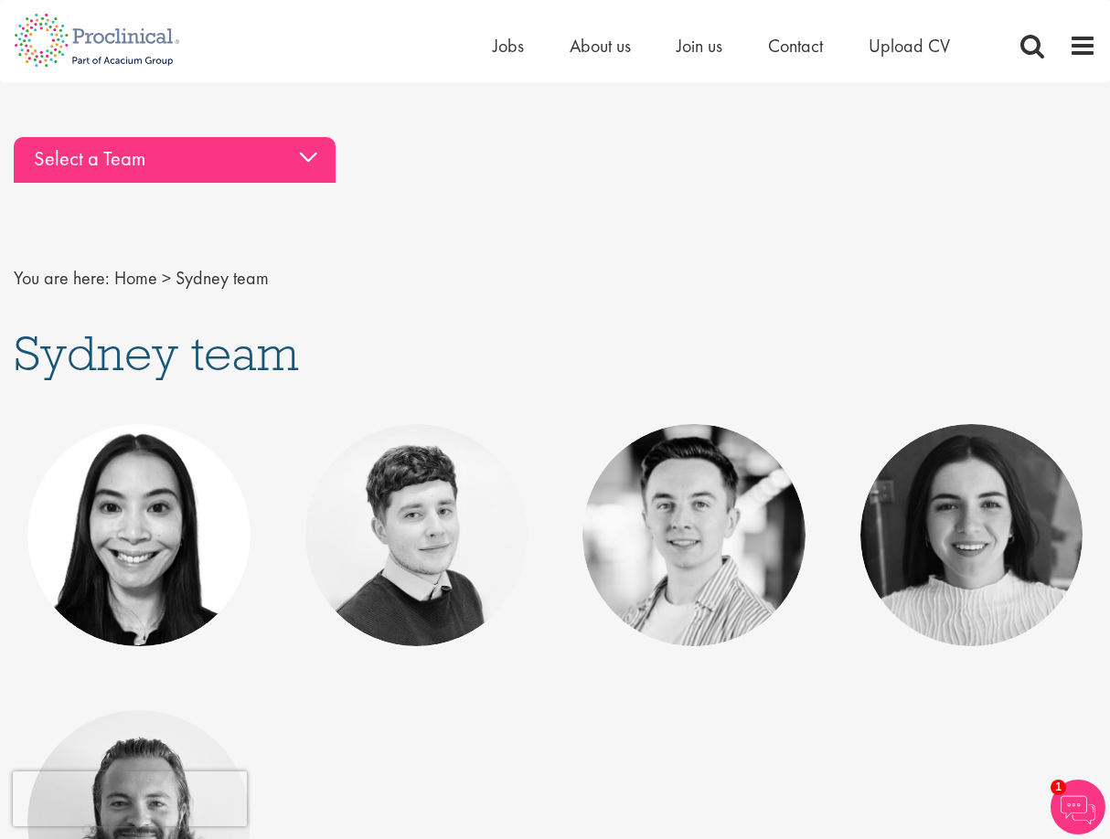
click at [150, 156] on div "Select a Team" at bounding box center [175, 160] width 322 height 46
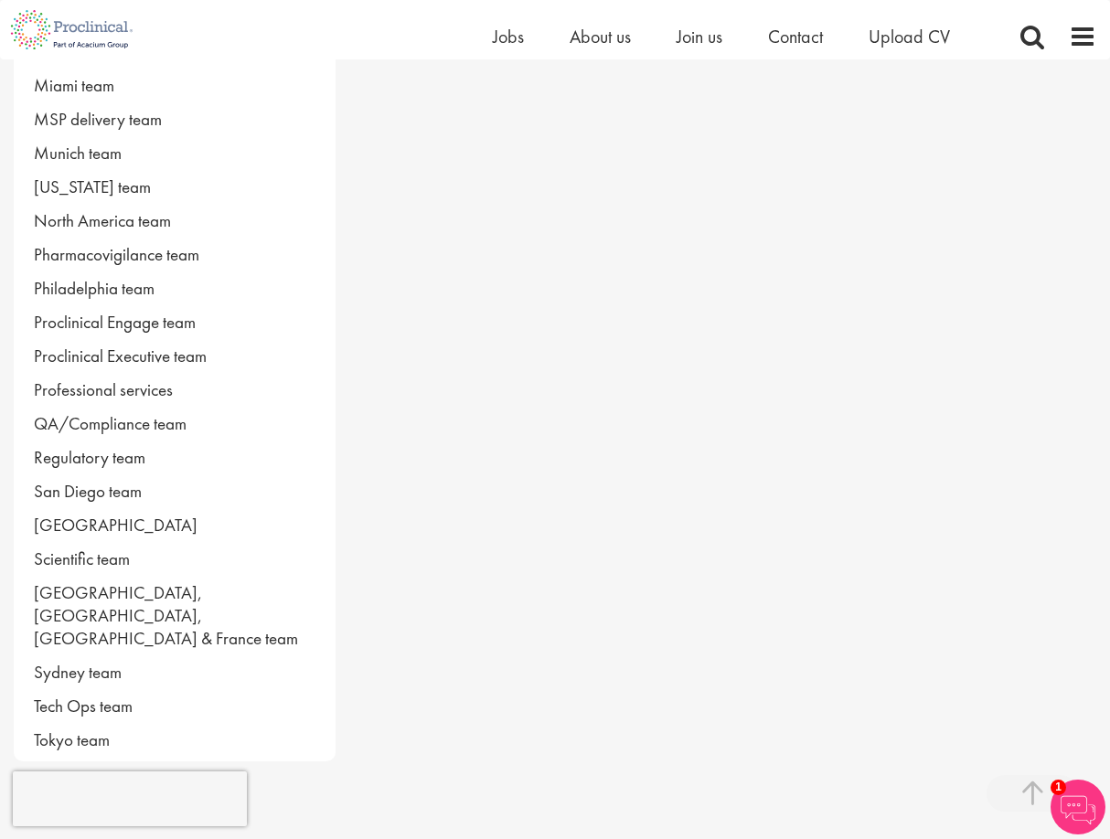
scroll to position [1006, 0]
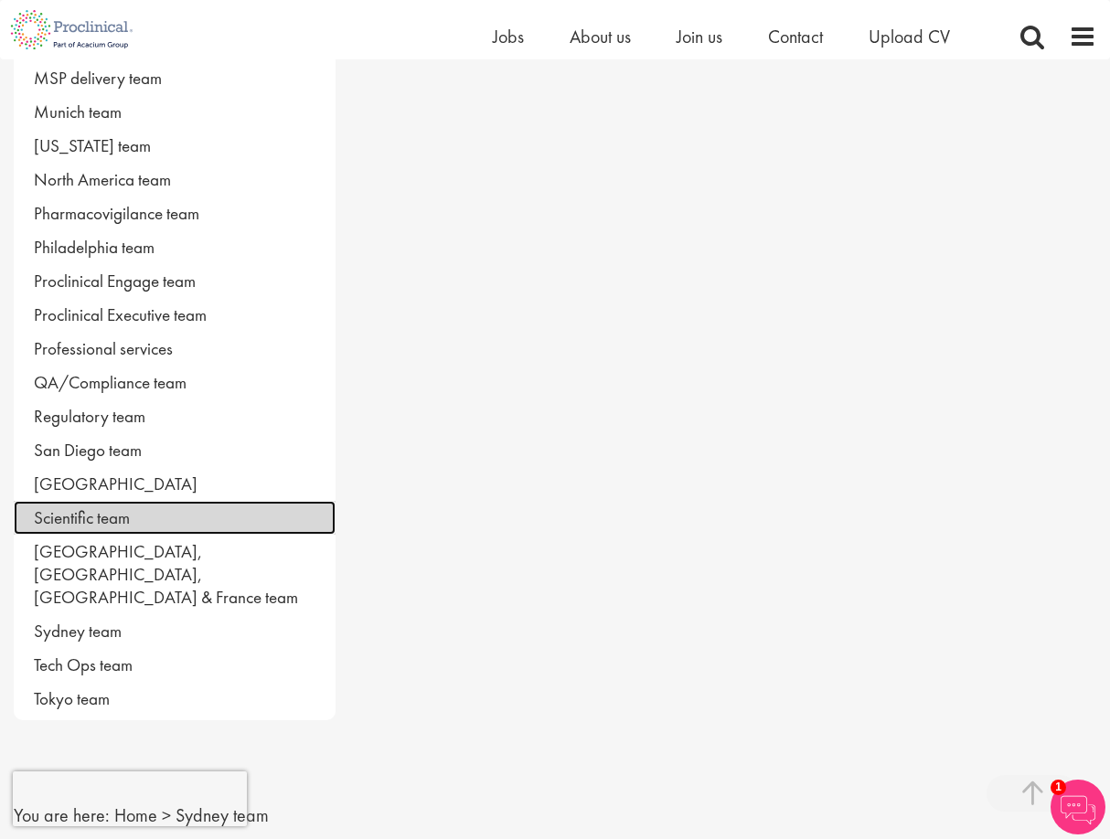
click at [96, 514] on link "Scientific team" at bounding box center [175, 518] width 322 height 34
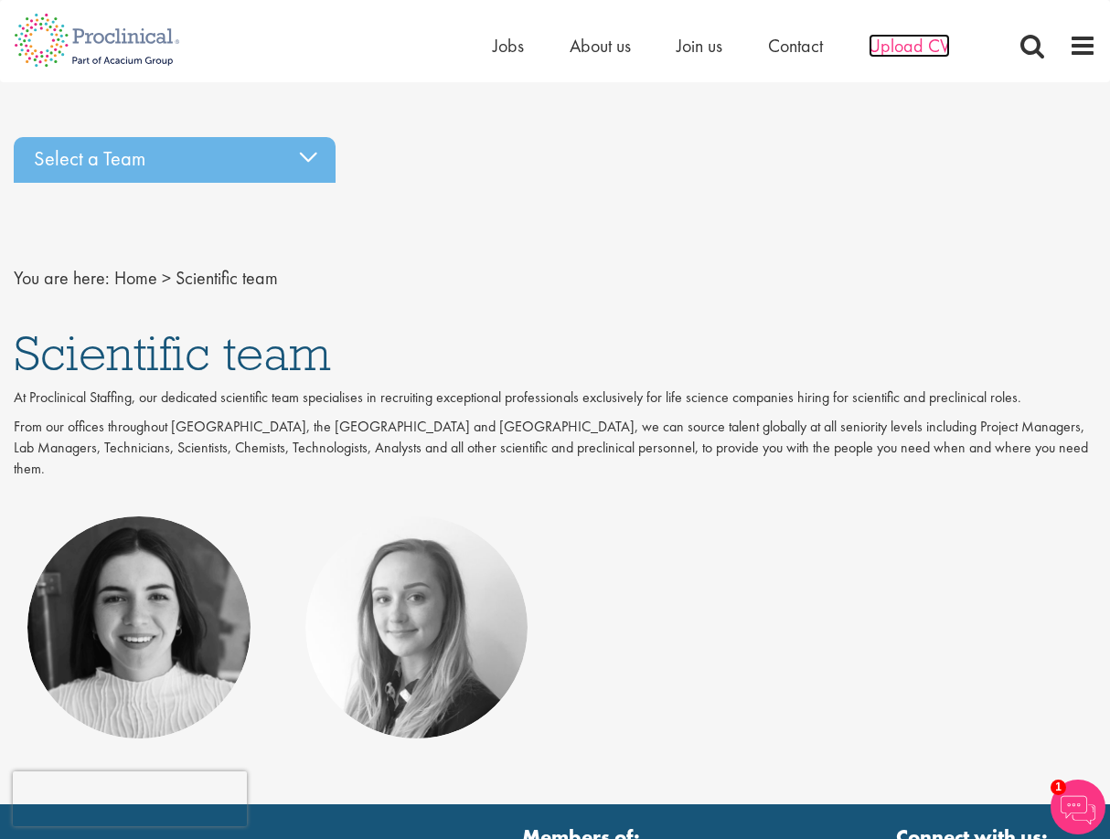
click at [911, 48] on span "Upload CV" at bounding box center [909, 46] width 81 height 24
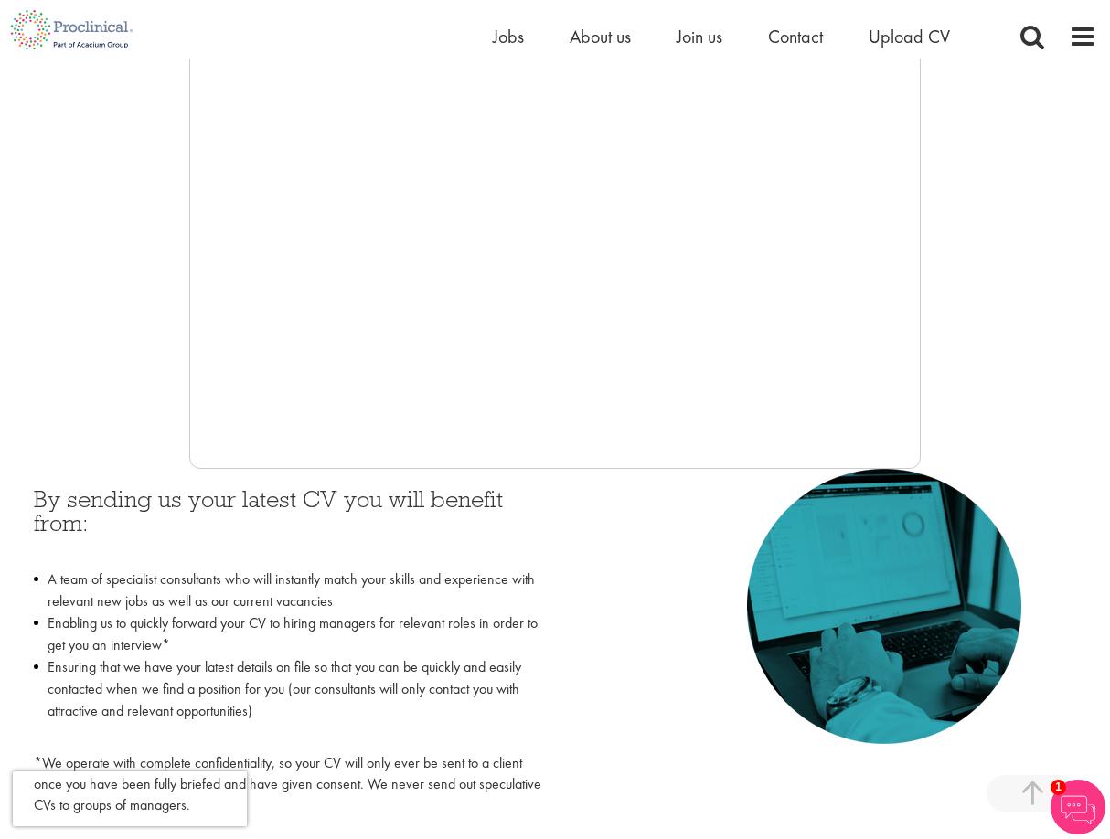
scroll to position [457, 0]
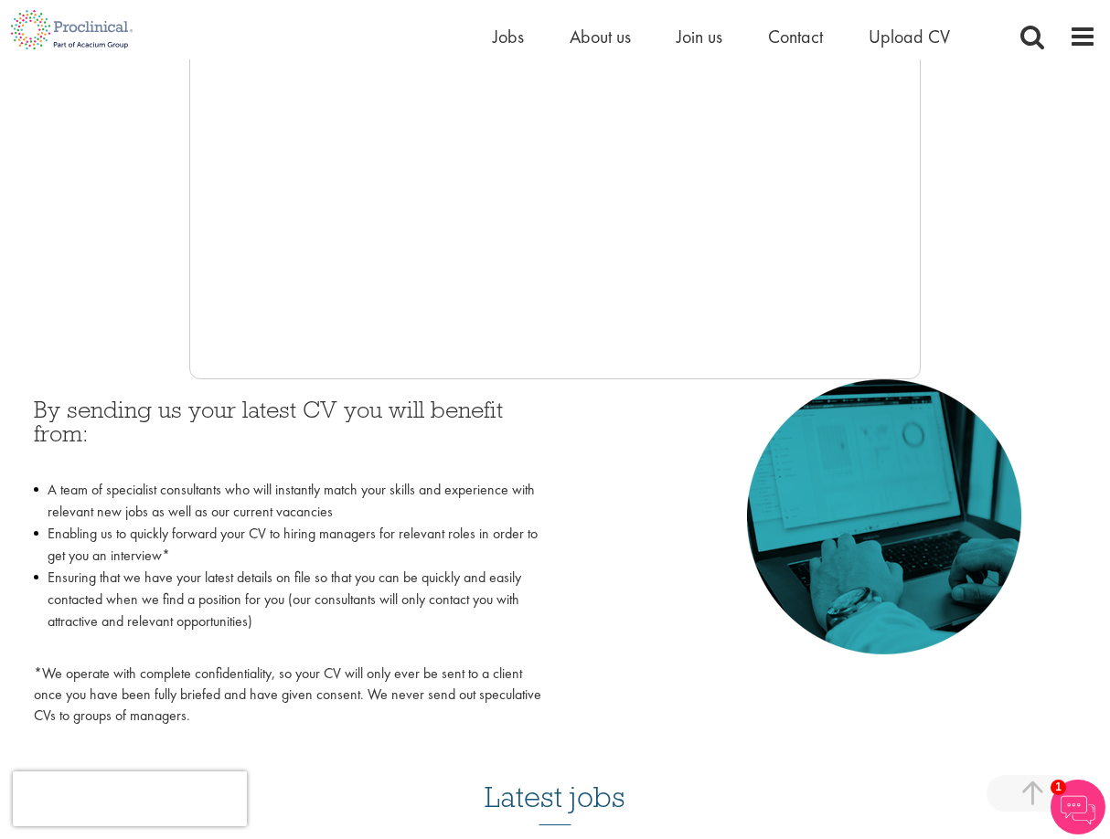
scroll to position [549, 0]
